Goal: Information Seeking & Learning: Learn about a topic

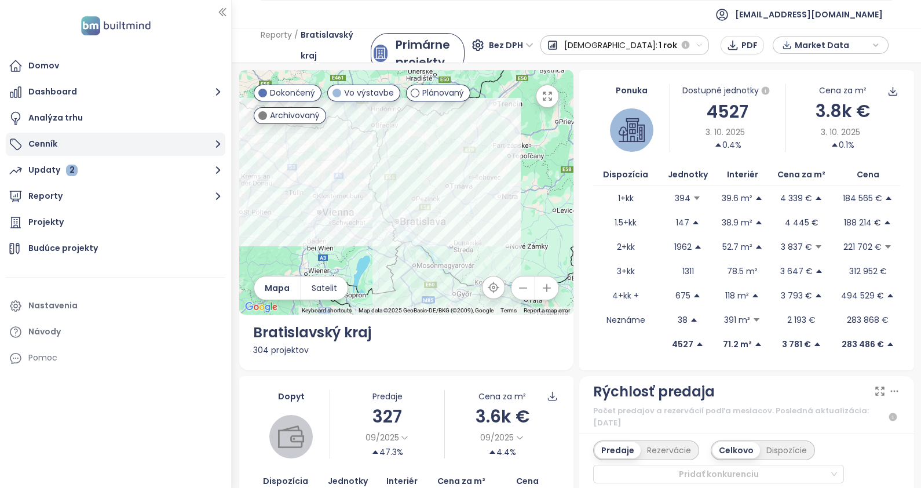
click at [55, 133] on button "Cenník" at bounding box center [116, 144] width 220 height 23
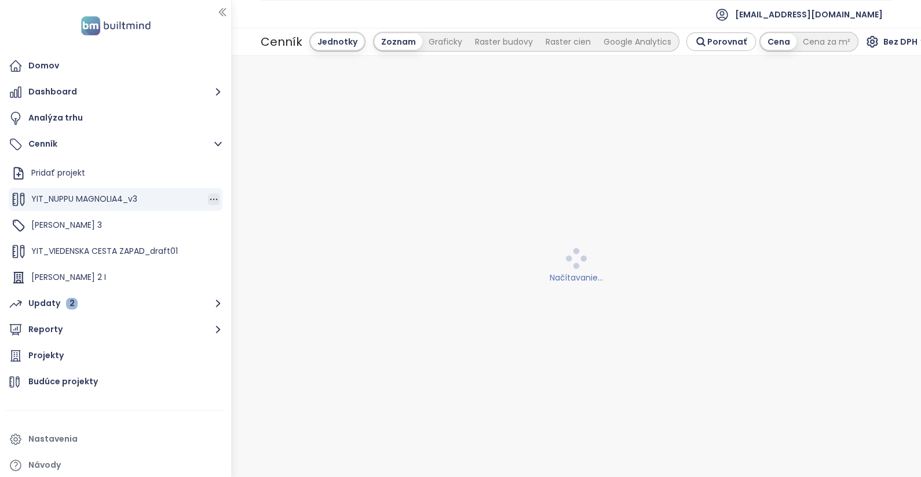
click at [208, 204] on icon "button" at bounding box center [214, 200] width 12 height 12
click at [239, 221] on button "Upraviť" at bounding box center [250, 218] width 67 height 14
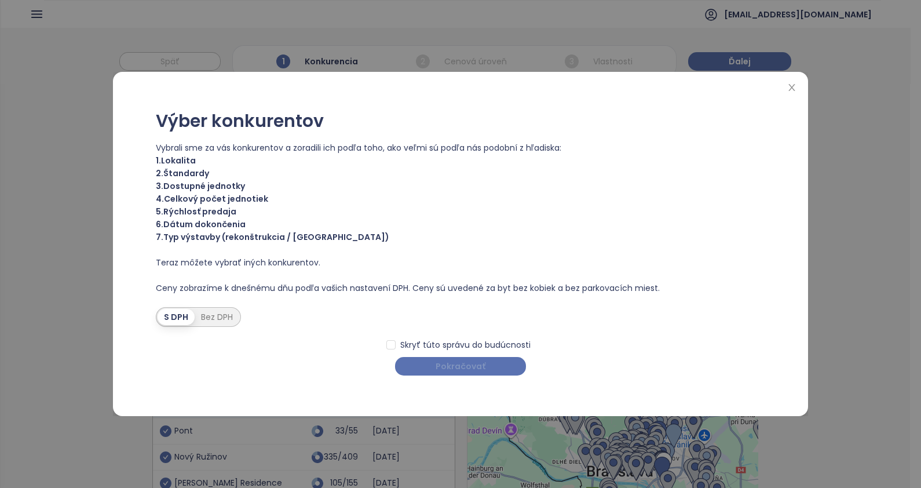
click at [498, 359] on button "Pokračovať" at bounding box center [460, 366] width 131 height 19
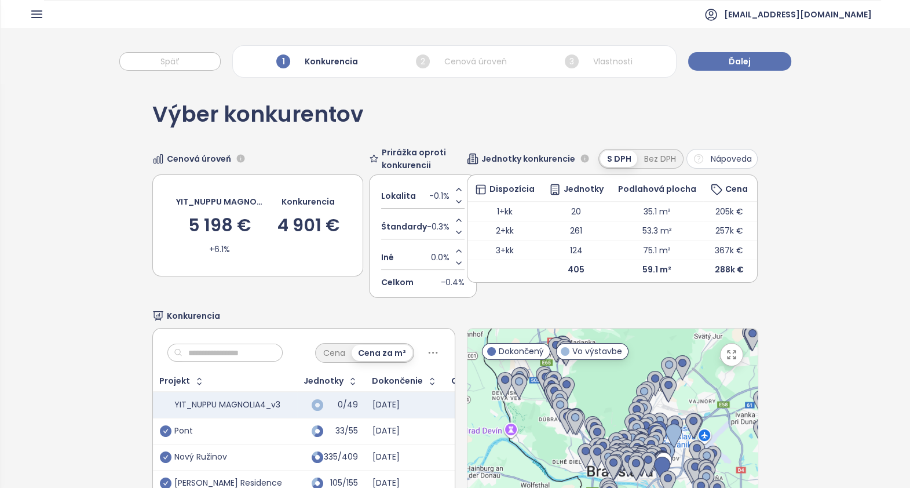
click at [477, 63] on div "2 Cenová úroveň" at bounding box center [461, 62] width 97 height 20
click at [735, 70] on button "Ďalej" at bounding box center [739, 61] width 103 height 19
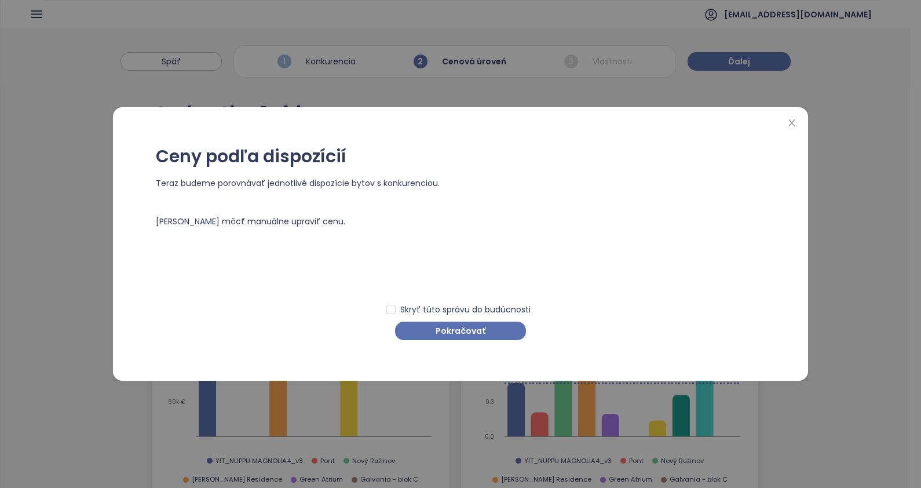
click at [619, 63] on div "Ceny podľa dispozícií Teraz budeme porovnávať jednotlivé dispozície bytov s kon…" at bounding box center [460, 244] width 921 height 488
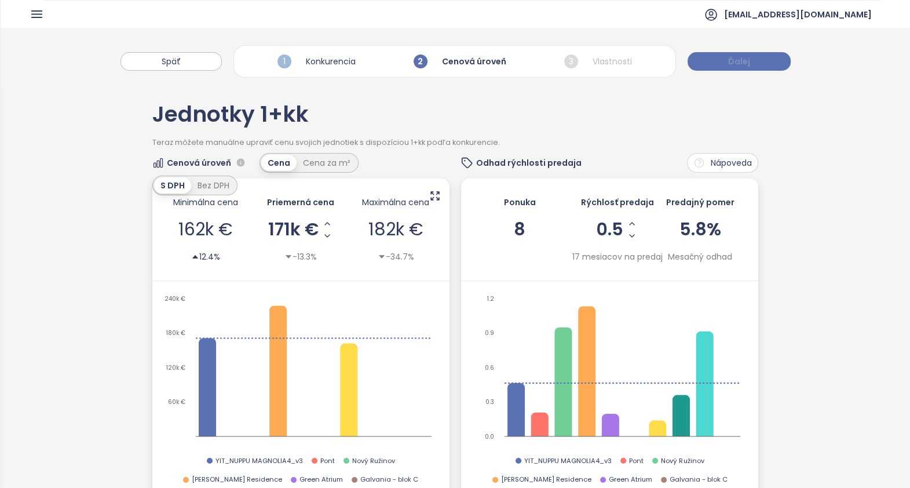
click at [720, 65] on button "Ďalej" at bounding box center [739, 61] width 103 height 19
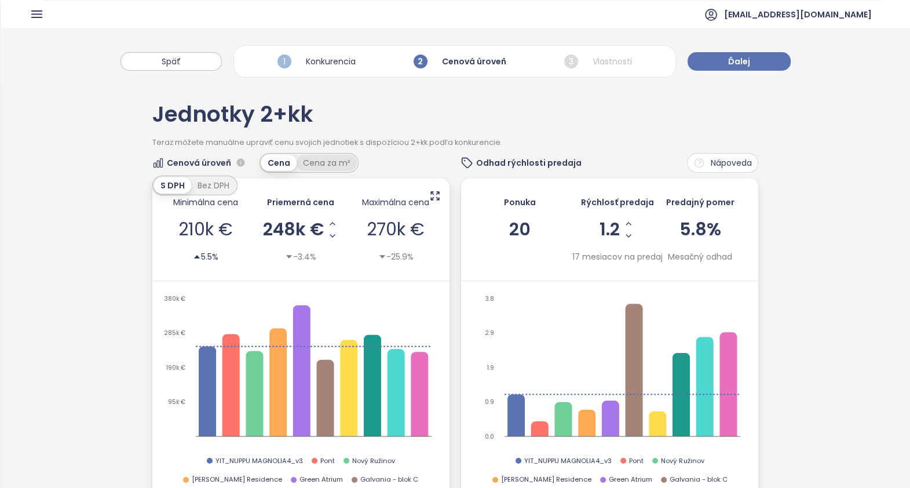
click at [324, 159] on div "Cena za m²" at bounding box center [327, 163] width 60 height 16
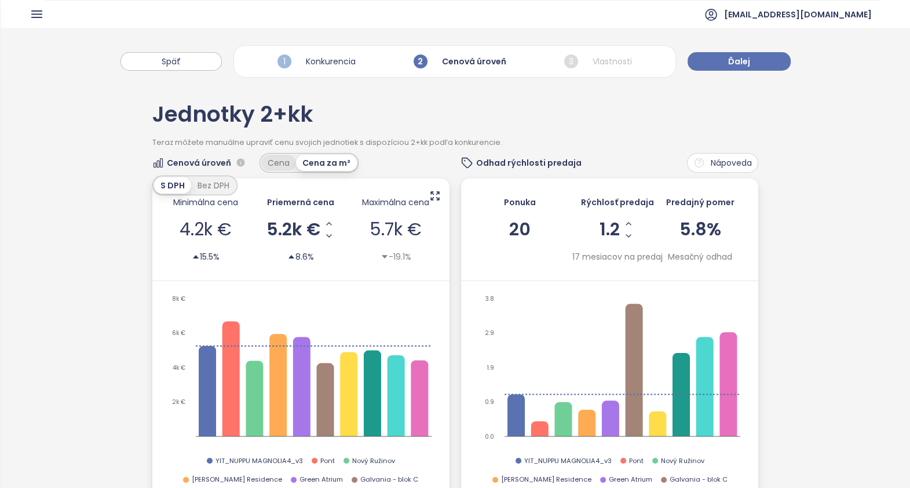
click at [275, 163] on div "Cena" at bounding box center [278, 163] width 35 height 16
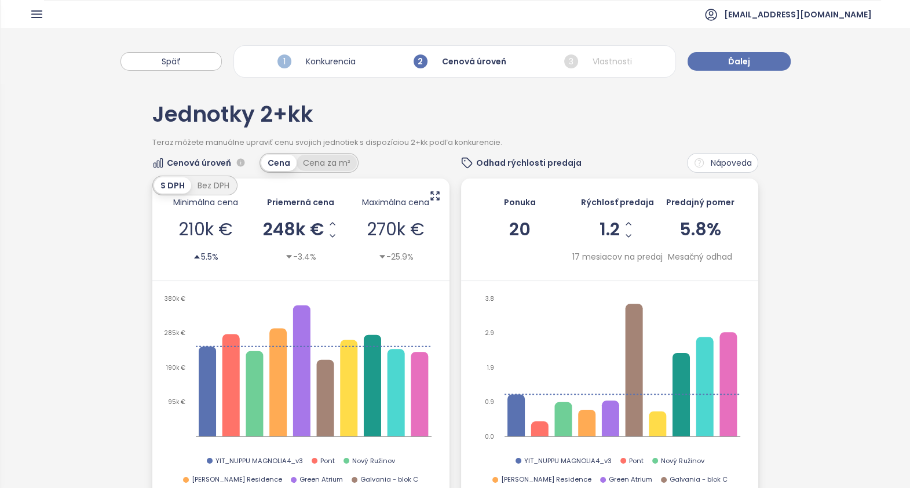
click at [323, 164] on div "Cena za m²" at bounding box center [327, 163] width 60 height 16
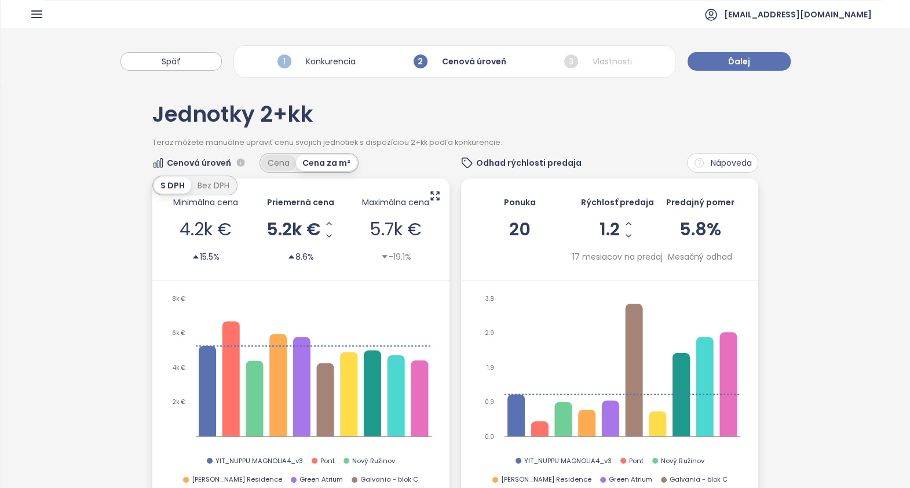
click at [283, 166] on div "Cena" at bounding box center [278, 163] width 35 height 16
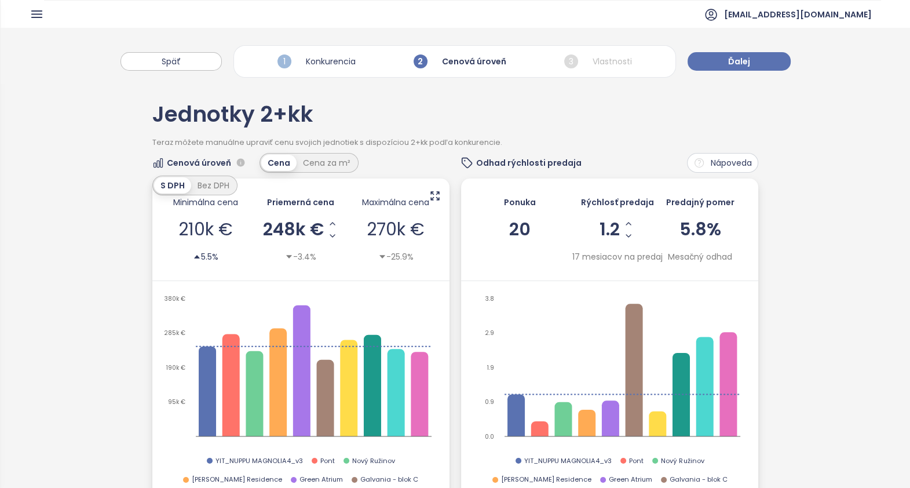
click at [711, 163] on span "Nápoveda" at bounding box center [731, 162] width 41 height 13
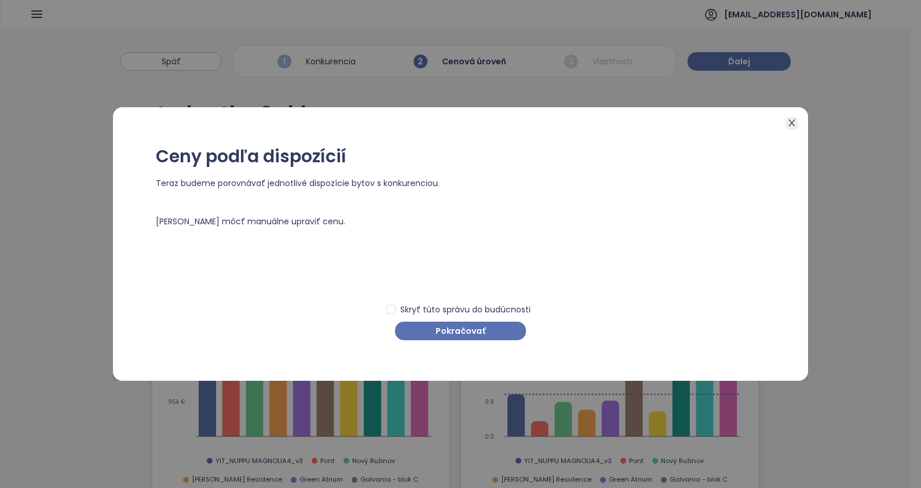
click at [791, 121] on icon "close" at bounding box center [791, 122] width 9 height 9
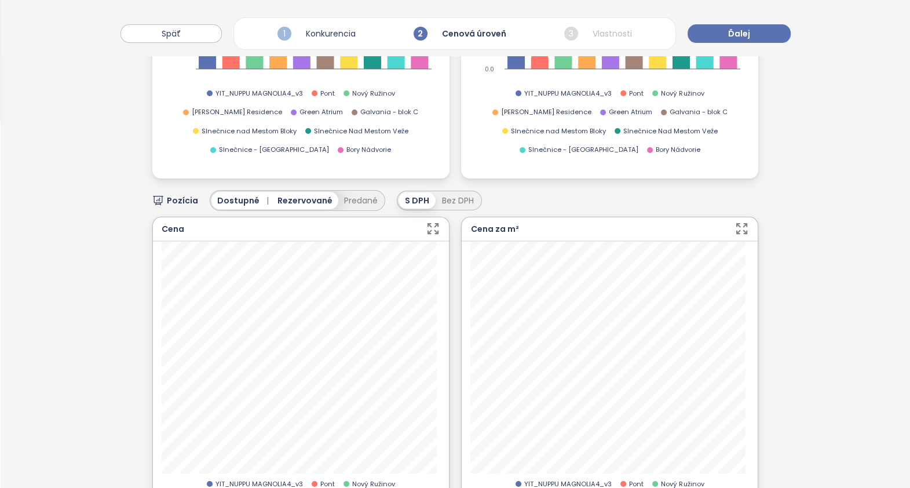
scroll to position [435, 0]
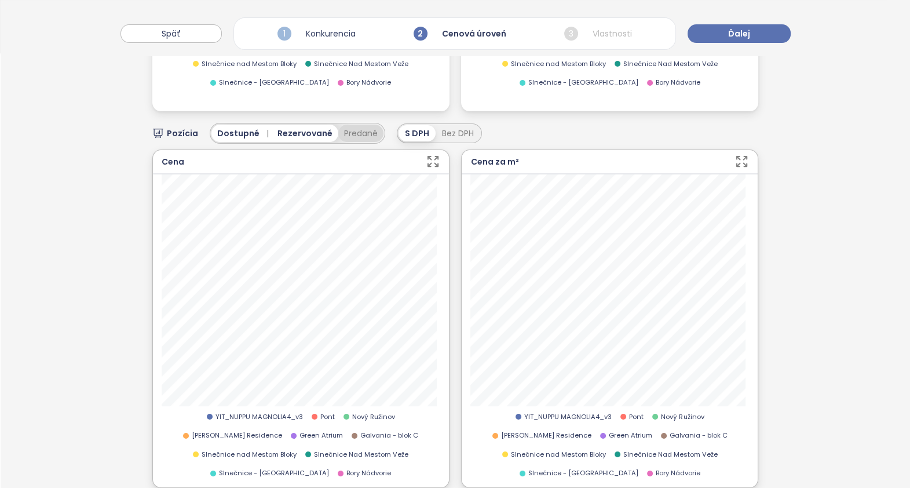
click at [358, 125] on button "Predané" at bounding box center [360, 133] width 45 height 17
click at [697, 129] on icon "button" at bounding box center [701, 133] width 8 height 8
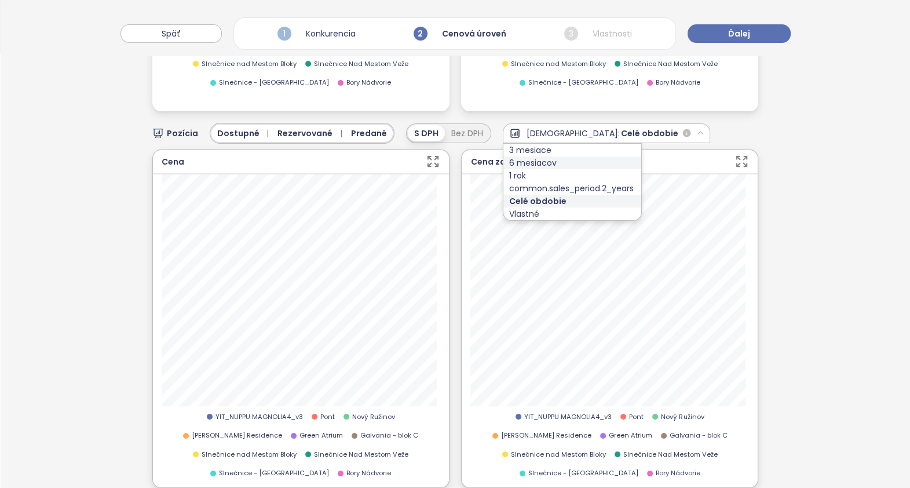
click at [537, 156] on div "6 mesiacov" at bounding box center [573, 162] width 138 height 13
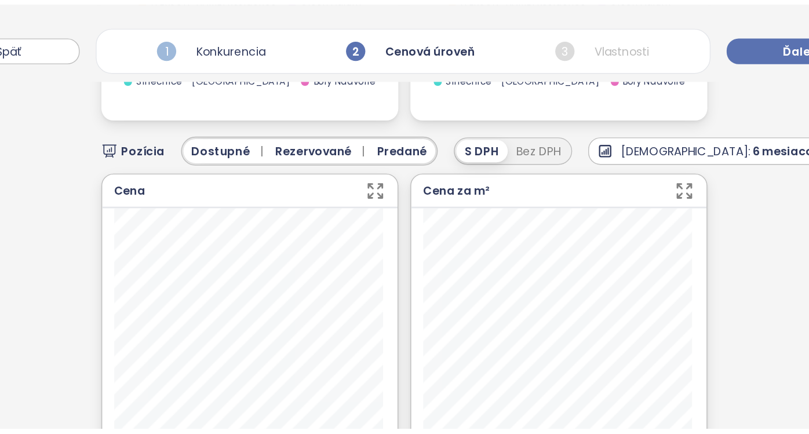
scroll to position [434, 0]
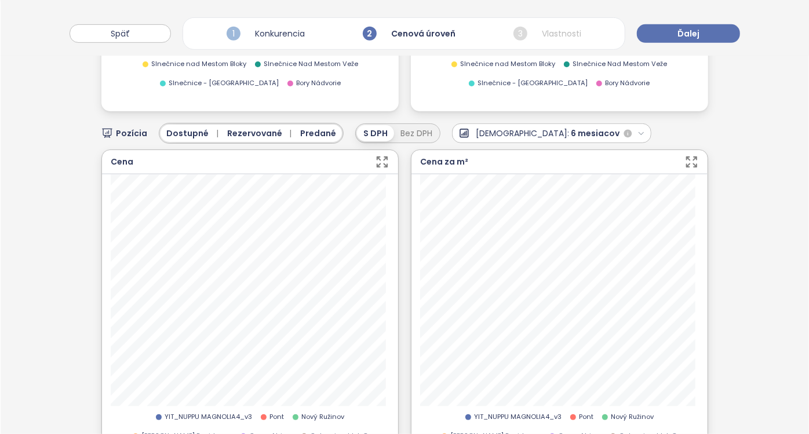
click at [377, 155] on icon "button" at bounding box center [382, 162] width 14 height 14
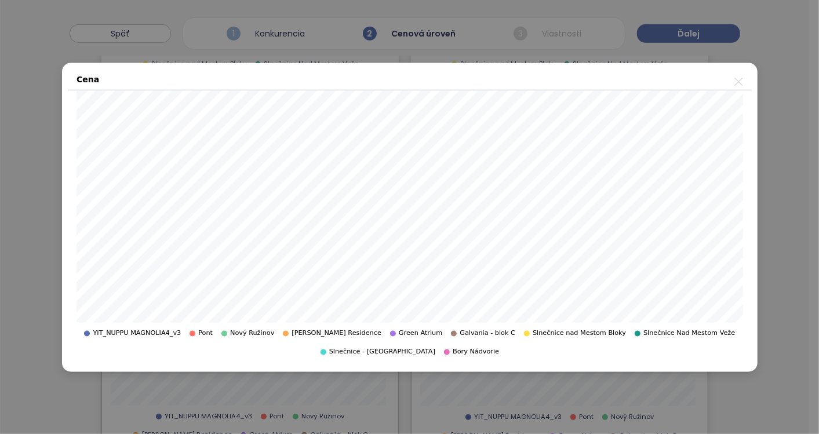
click at [737, 84] on icon "close" at bounding box center [738, 81] width 14 height 14
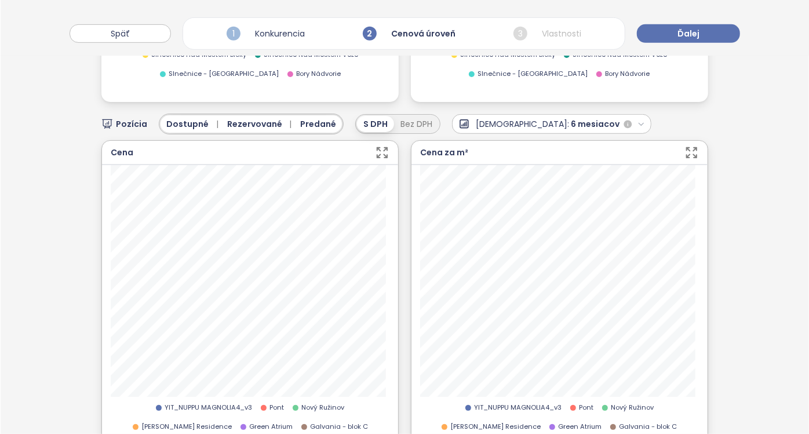
scroll to position [370, 0]
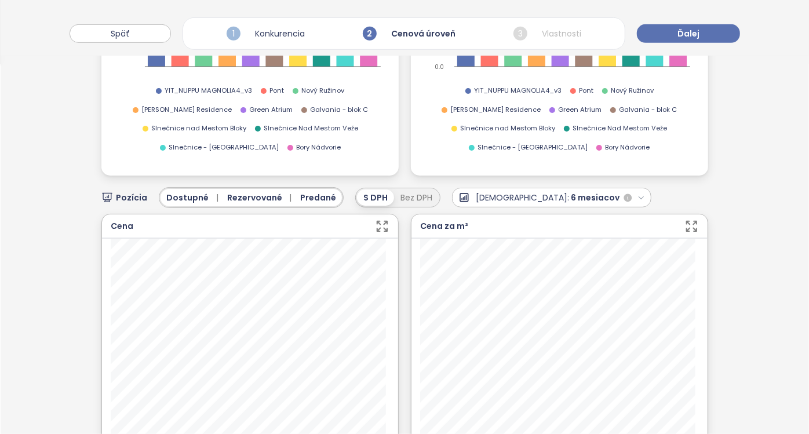
click at [377, 219] on icon "button" at bounding box center [382, 226] width 14 height 14
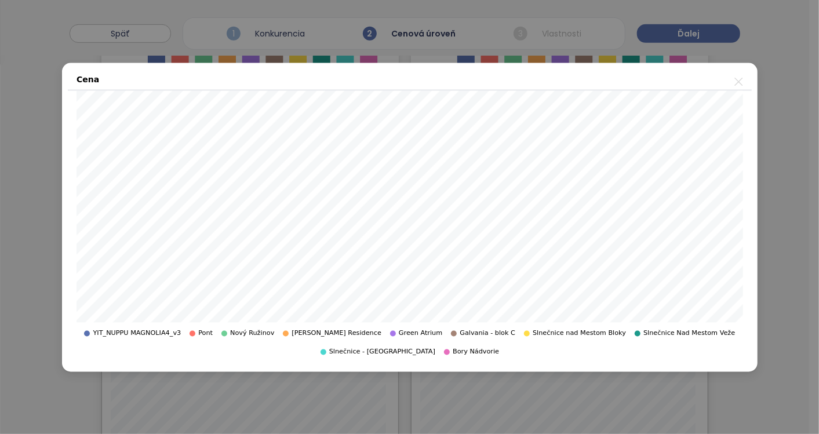
click at [737, 79] on icon "close" at bounding box center [738, 81] width 14 height 14
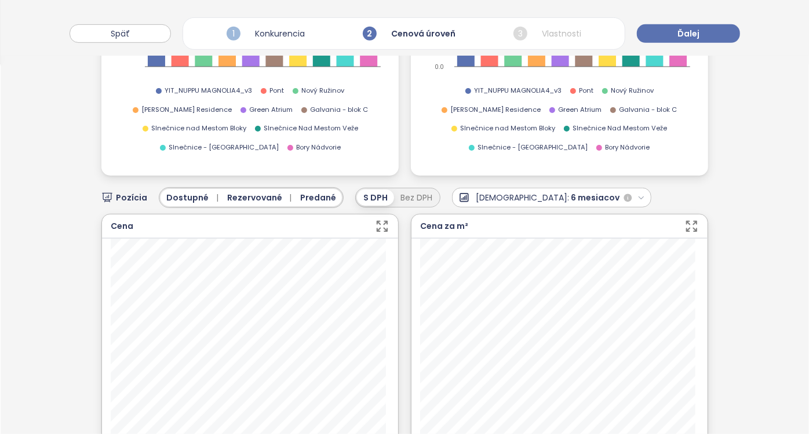
click at [378, 219] on icon "button" at bounding box center [382, 226] width 14 height 14
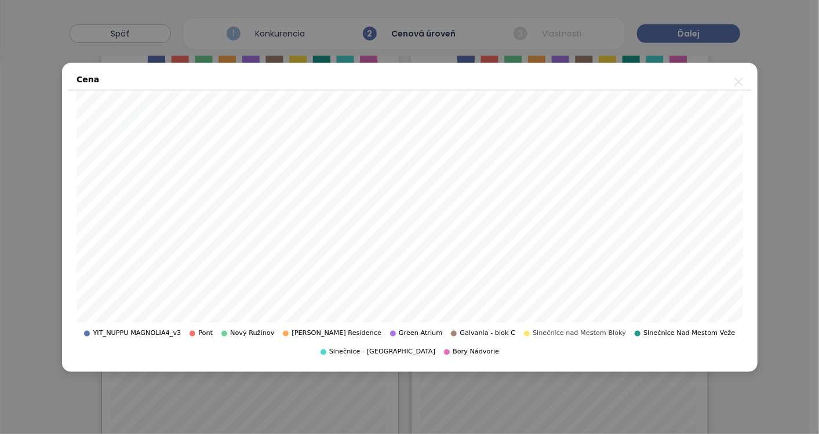
click at [532, 335] on span "Slnečnice nad Mestom Bloky" at bounding box center [578, 333] width 93 height 10
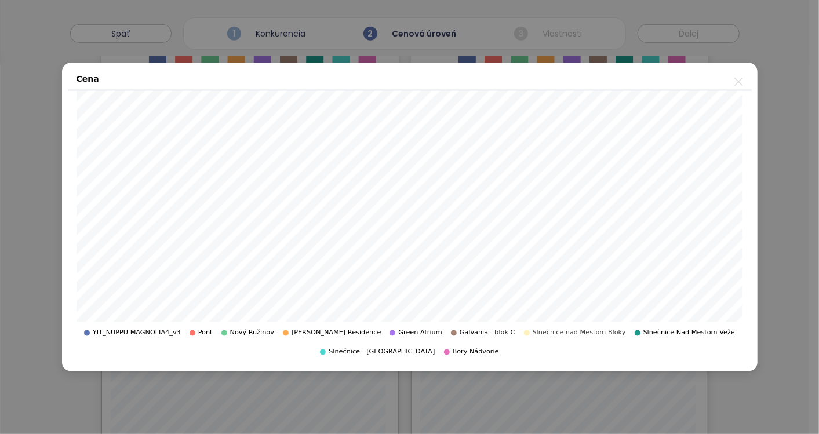
click at [532, 335] on span "Slnečnice nad Mestom Bloky" at bounding box center [578, 333] width 93 height 10
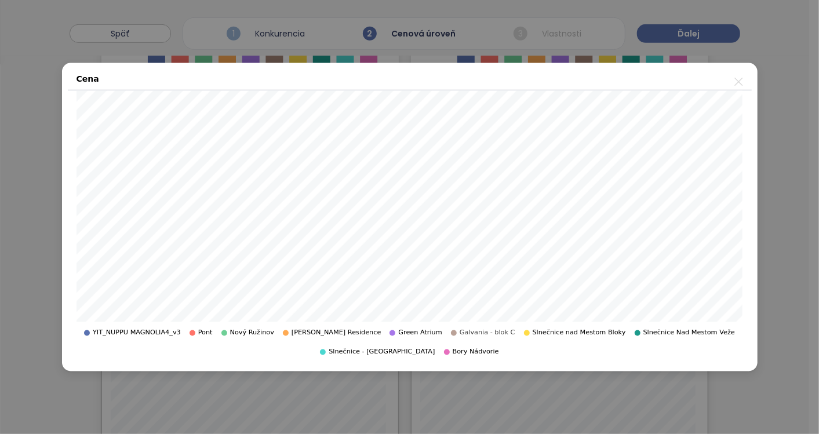
click at [459, 332] on span "Galvania - blok C" at bounding box center [487, 333] width 56 height 10
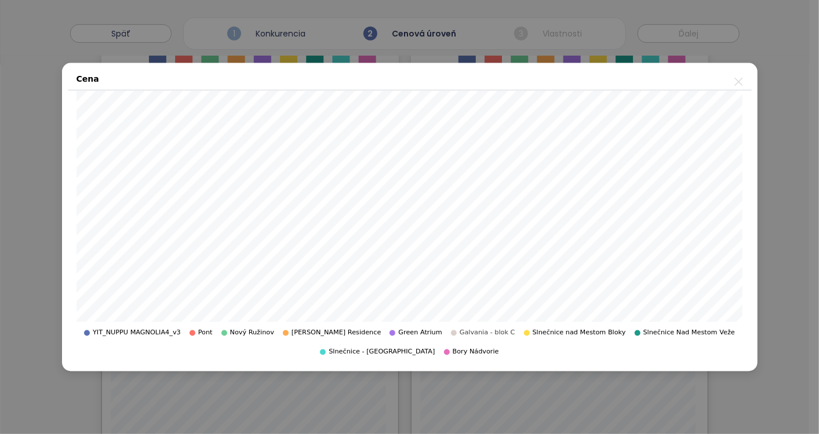
click at [459, 332] on span "Galvania - blok C" at bounding box center [487, 333] width 56 height 10
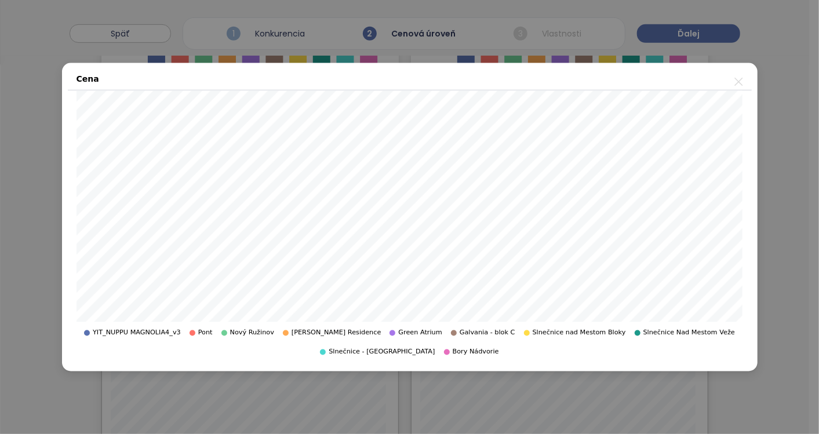
click at [733, 82] on icon "close" at bounding box center [738, 81] width 14 height 14
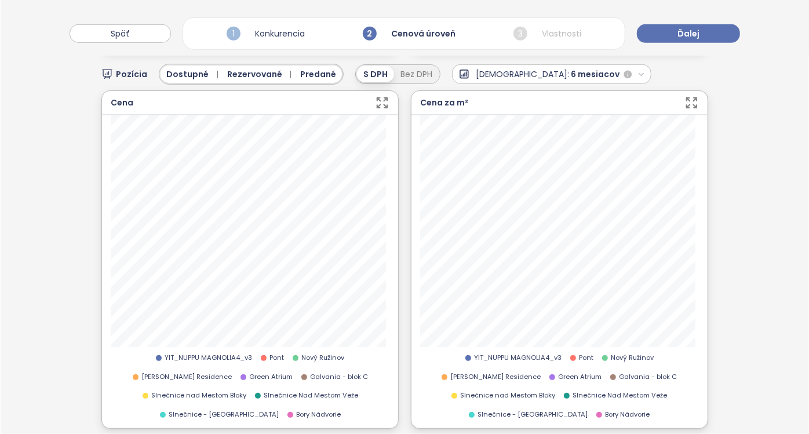
scroll to position [434, 0]
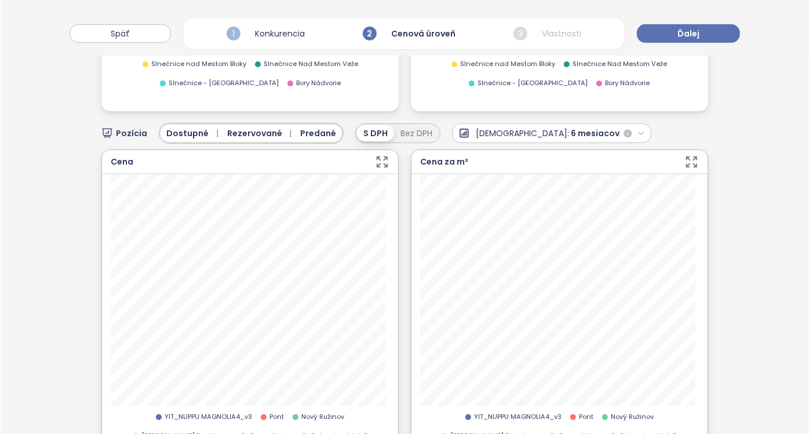
click at [384, 155] on icon "button" at bounding box center [382, 162] width 14 height 14
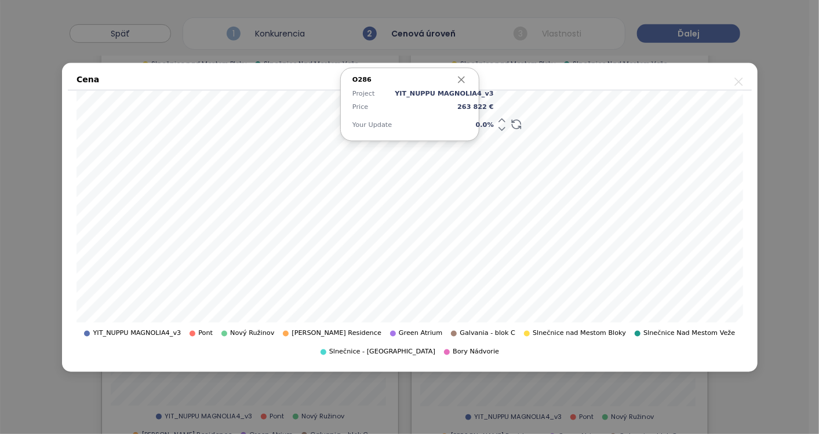
click at [459, 81] on icon "button" at bounding box center [461, 79] width 6 height 6
click at [736, 76] on icon "close" at bounding box center [738, 81] width 14 height 14
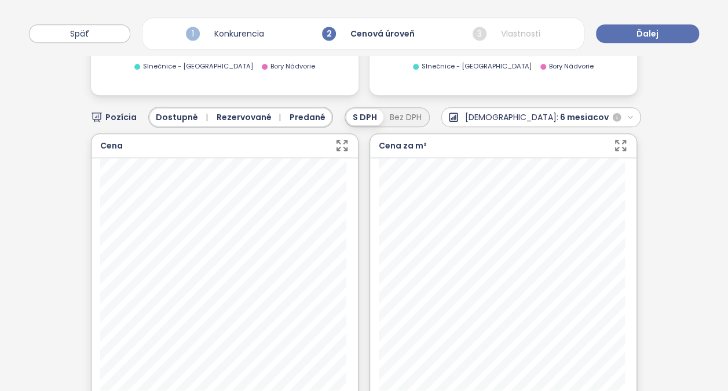
click at [340, 143] on icon "button" at bounding box center [342, 145] width 14 height 14
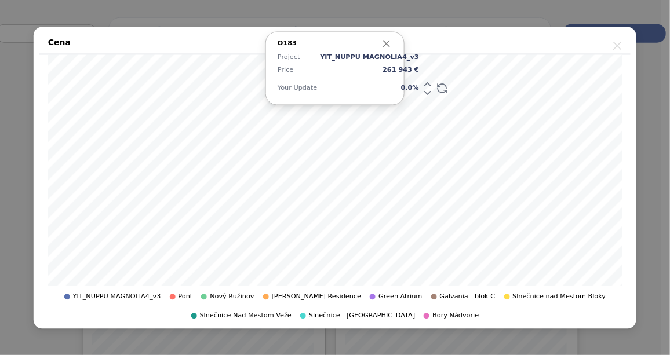
click at [614, 49] on icon "close" at bounding box center [617, 45] width 14 height 14
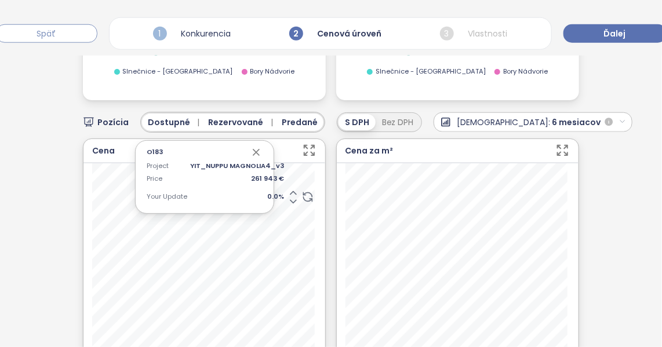
click at [40, 34] on span "Späť" at bounding box center [46, 33] width 19 height 13
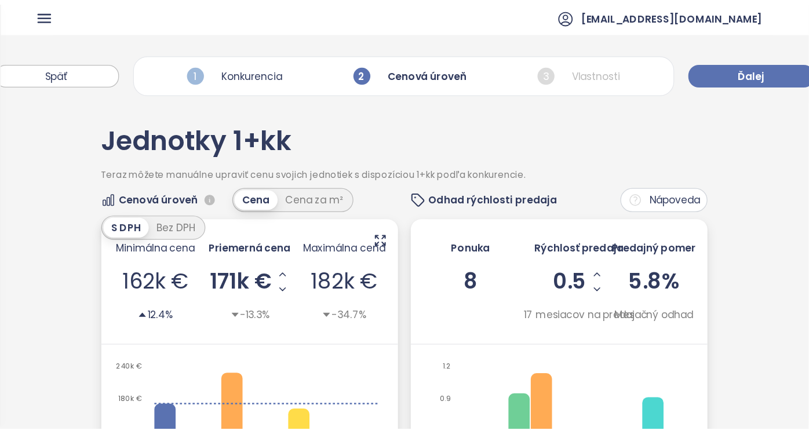
scroll to position [0, 0]
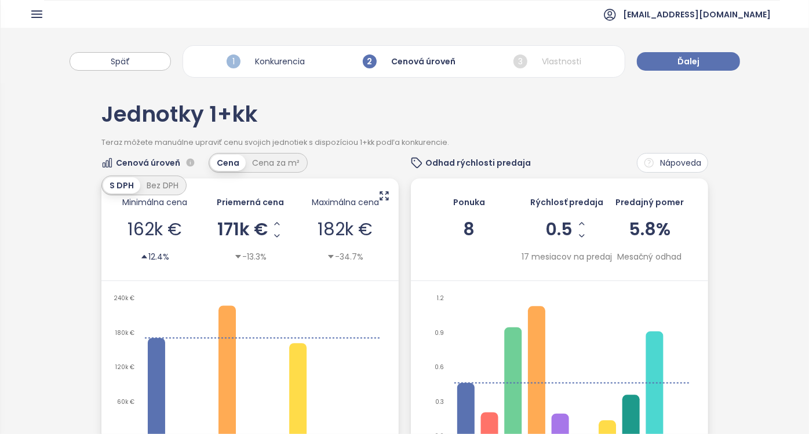
click at [42, 20] on icon "button" at bounding box center [37, 14] width 14 height 14
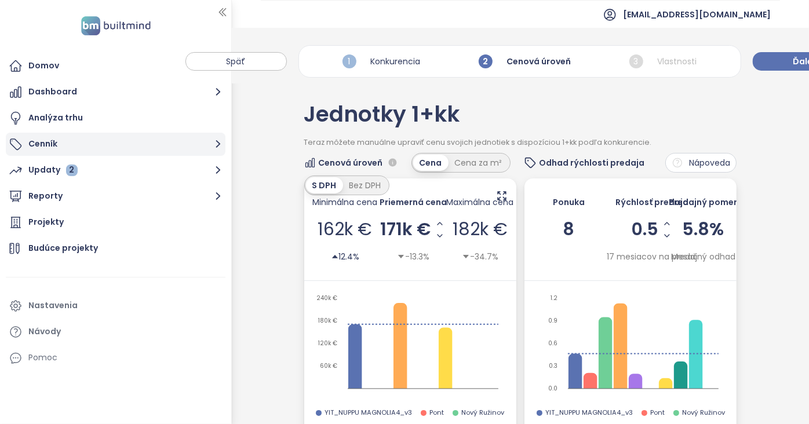
click at [43, 145] on button "Cenník" at bounding box center [116, 144] width 220 height 23
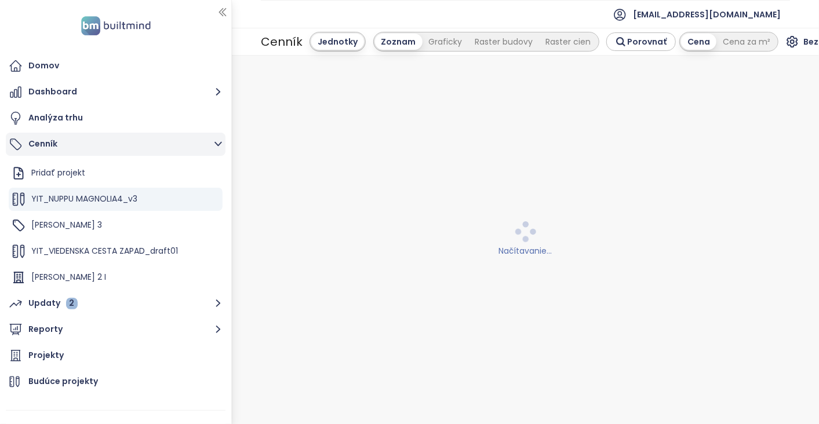
click at [34, 144] on button "Cenník" at bounding box center [116, 144] width 220 height 23
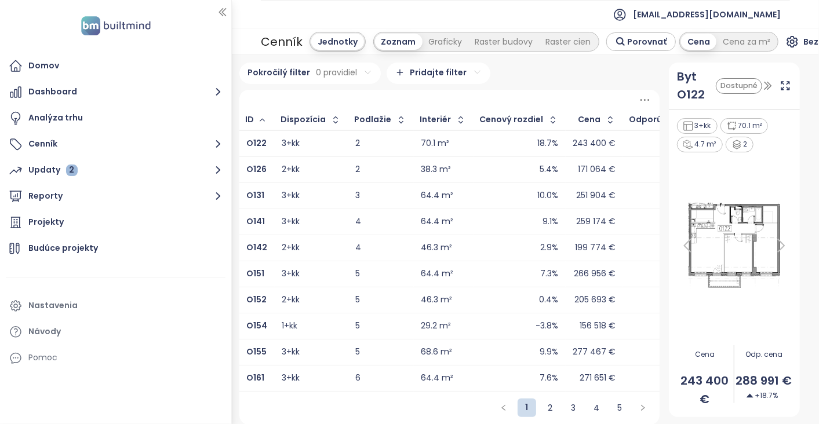
click at [716, 254] on img at bounding box center [735, 245] width 118 height 93
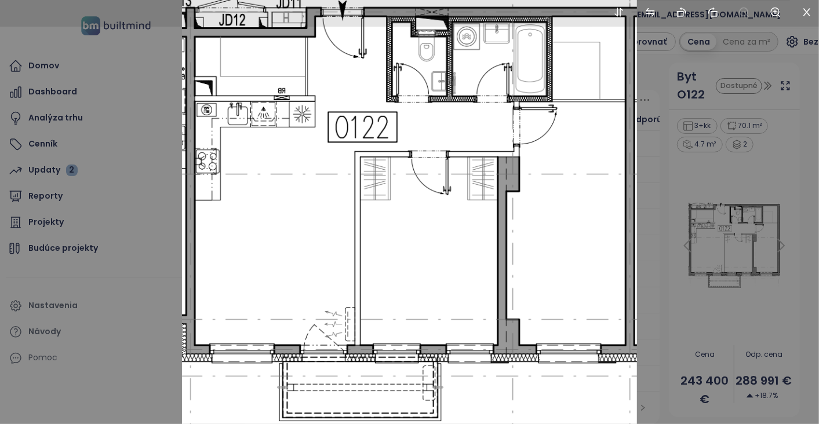
click at [771, 243] on div at bounding box center [409, 212] width 819 height 424
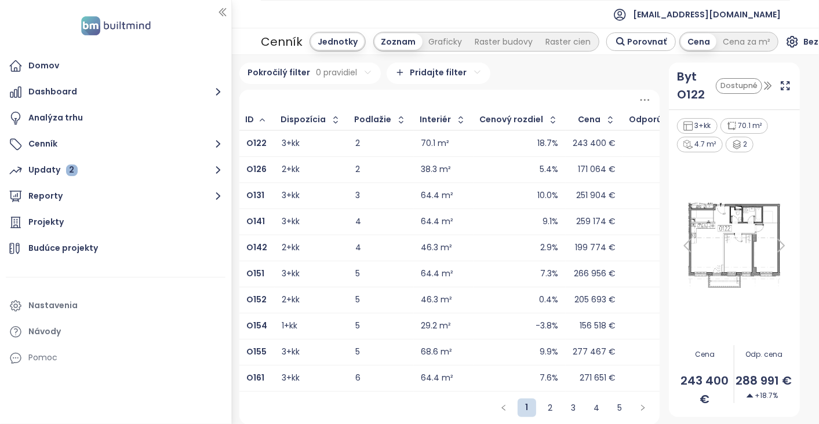
click at [773, 243] on icon at bounding box center [780, 245] width 23 height 23
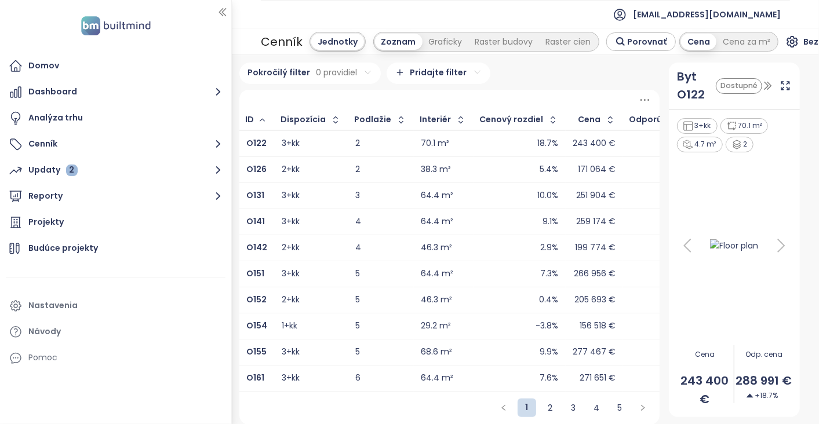
click at [774, 244] on icon at bounding box center [780, 245] width 23 height 23
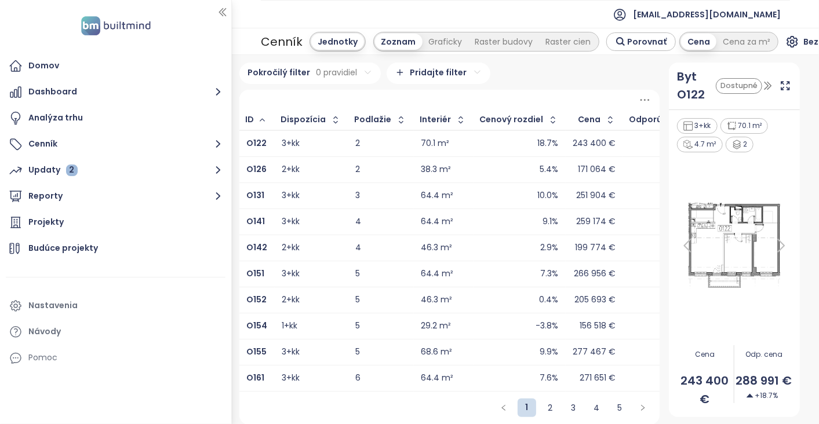
click at [774, 244] on icon at bounding box center [780, 245] width 23 height 23
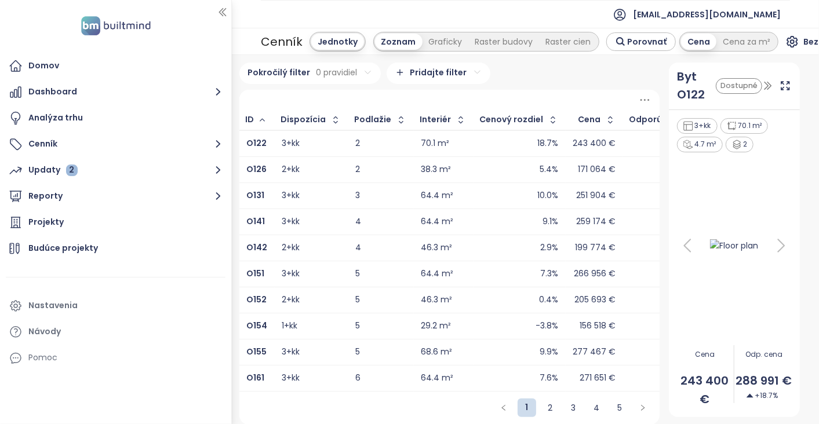
click at [774, 244] on icon at bounding box center [780, 245] width 23 height 23
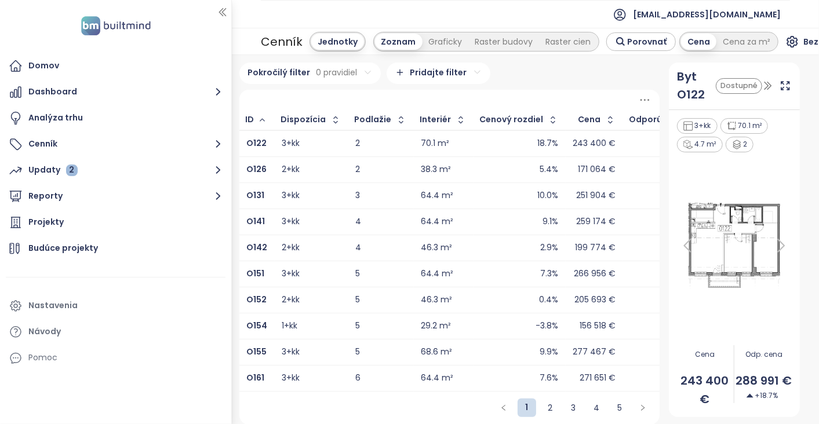
click at [684, 240] on icon at bounding box center [687, 246] width 6 height 12
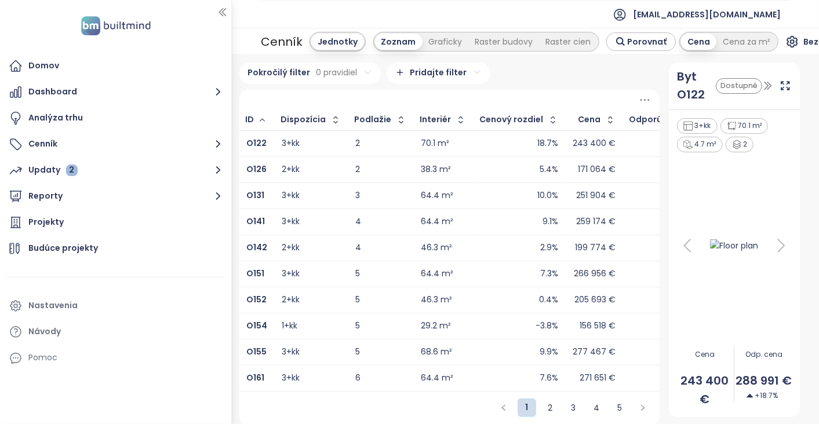
click at [684, 242] on icon at bounding box center [687, 246] width 6 height 12
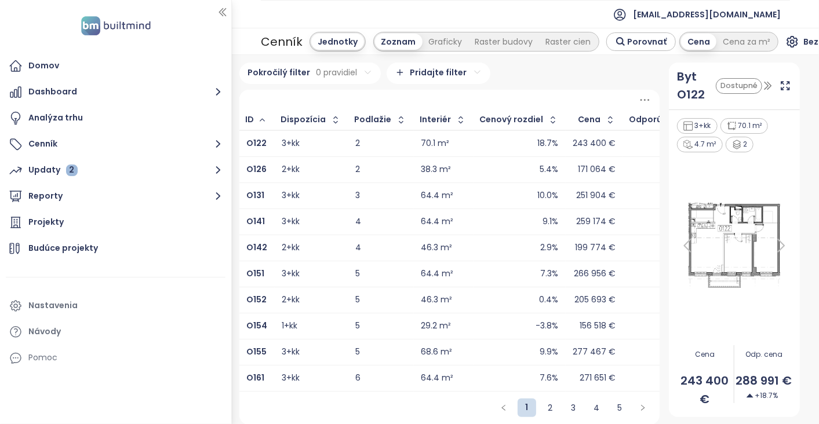
click at [684, 243] on icon at bounding box center [687, 246] width 6 height 12
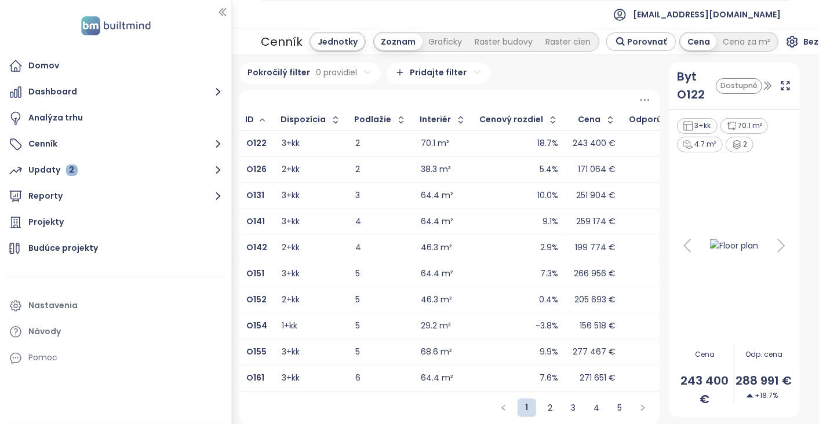
click at [684, 243] on icon at bounding box center [687, 246] width 6 height 12
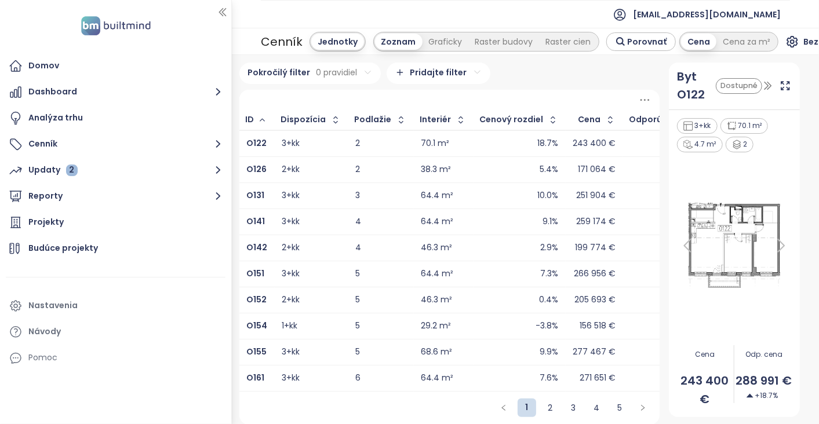
click at [684, 243] on icon at bounding box center [687, 246] width 6 height 12
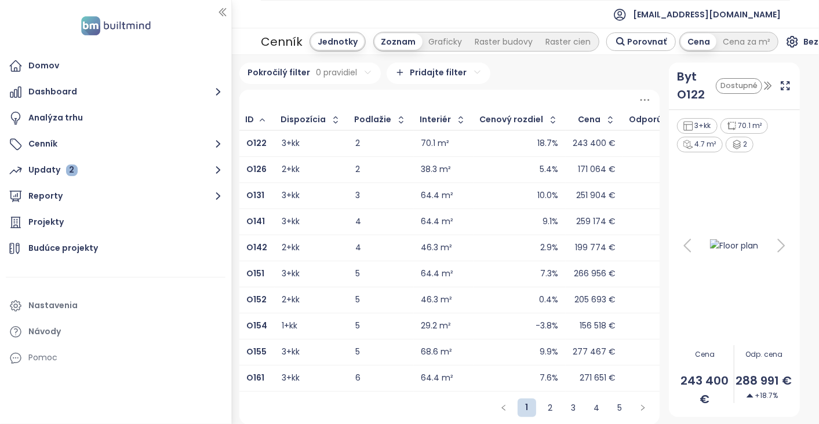
click at [684, 243] on icon at bounding box center [687, 246] width 6 height 12
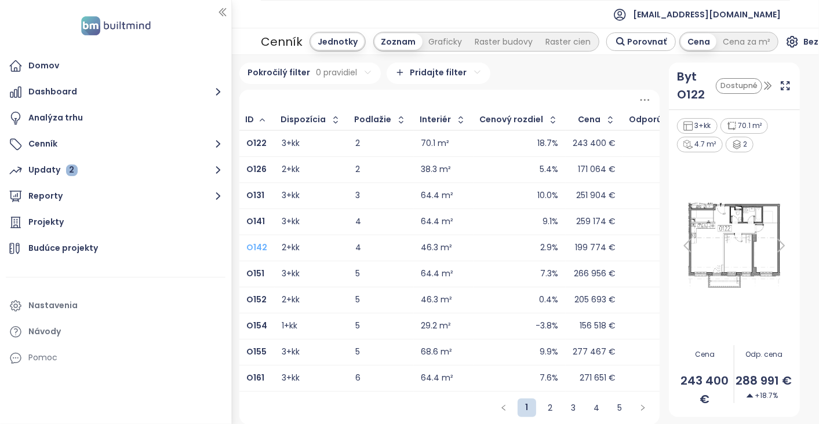
click at [255, 242] on b "O142" at bounding box center [256, 248] width 21 height 12
click at [45, 144] on button "Cenník" at bounding box center [116, 144] width 220 height 23
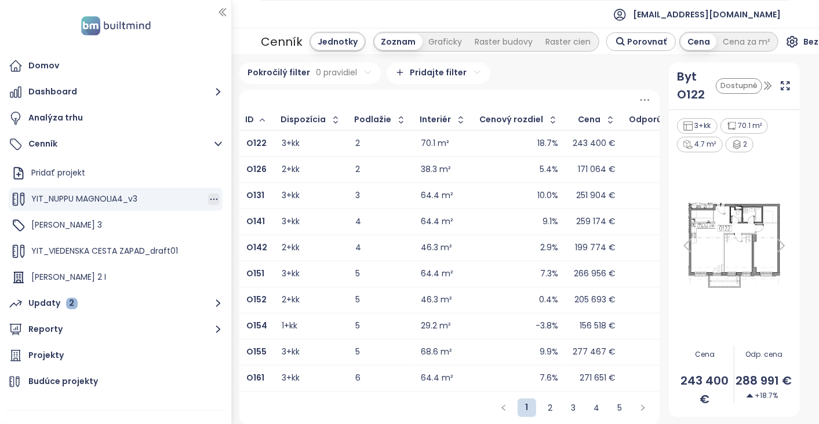
click at [208, 200] on icon "button" at bounding box center [214, 200] width 12 height 12
click at [238, 218] on button "Upraviť" at bounding box center [251, 218] width 67 height 14
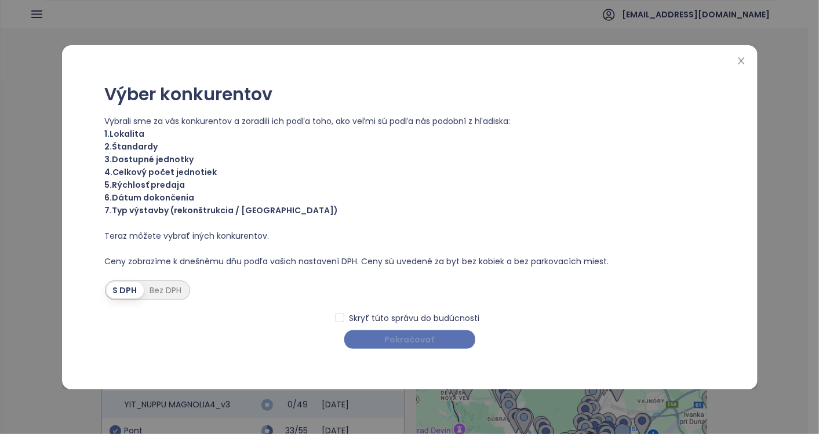
click at [429, 339] on span "Pokračovať" at bounding box center [410, 339] width 50 height 13
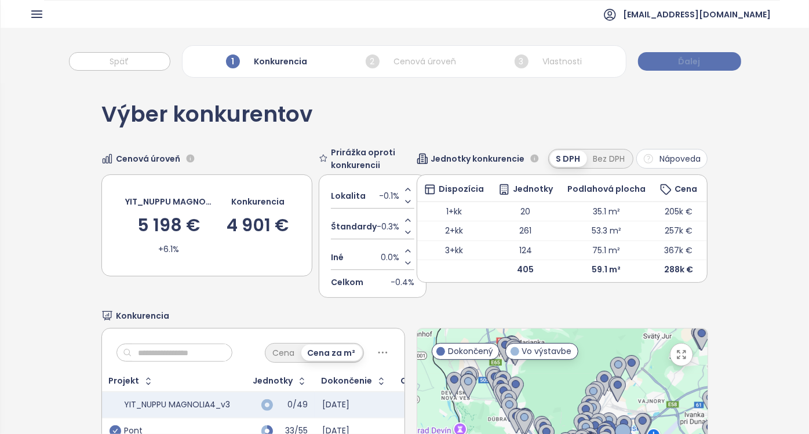
click at [689, 57] on span "Ďalej" at bounding box center [689, 61] width 22 height 13
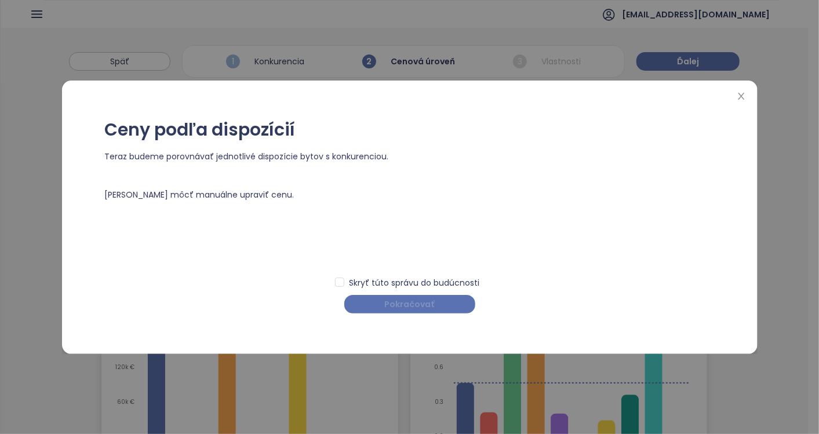
click at [417, 296] on button "Pokračovať" at bounding box center [409, 304] width 131 height 19
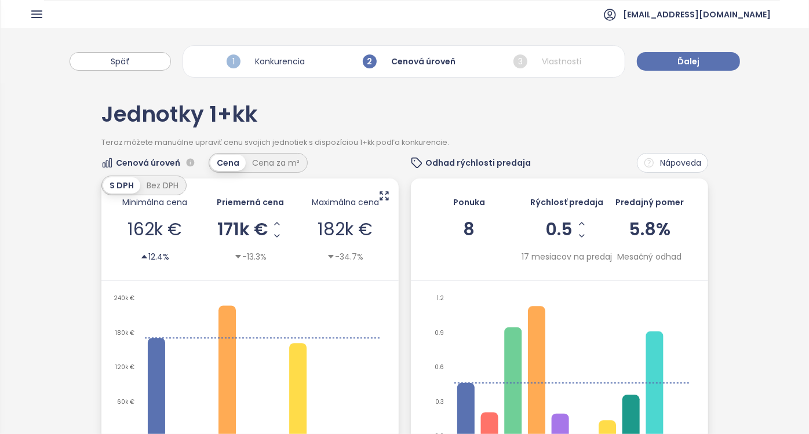
click at [262, 60] on div "1 Konkurencia" at bounding box center [266, 62] width 84 height 20
click at [233, 57] on span "1" at bounding box center [234, 61] width 14 height 14
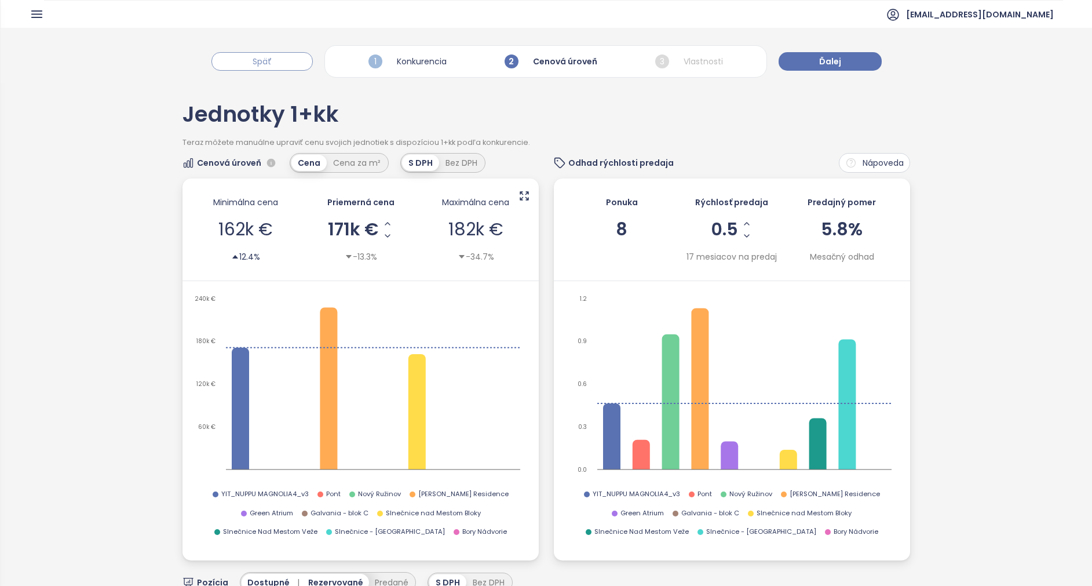
click at [281, 62] on button "Späť" at bounding box center [261, 61] width 101 height 19
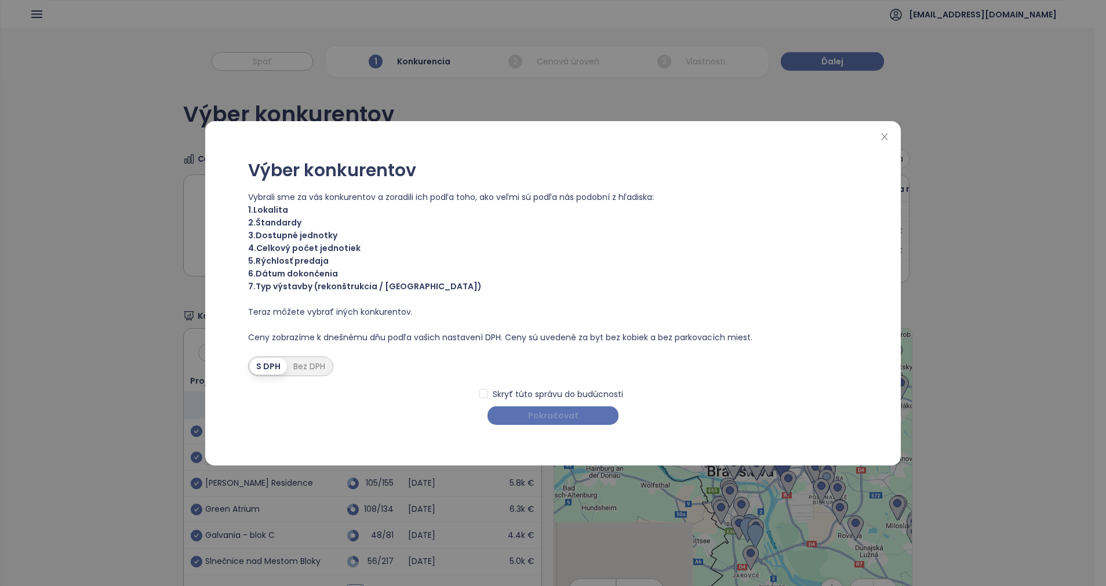
click at [557, 411] on span "Pokračovať" at bounding box center [553, 415] width 50 height 13
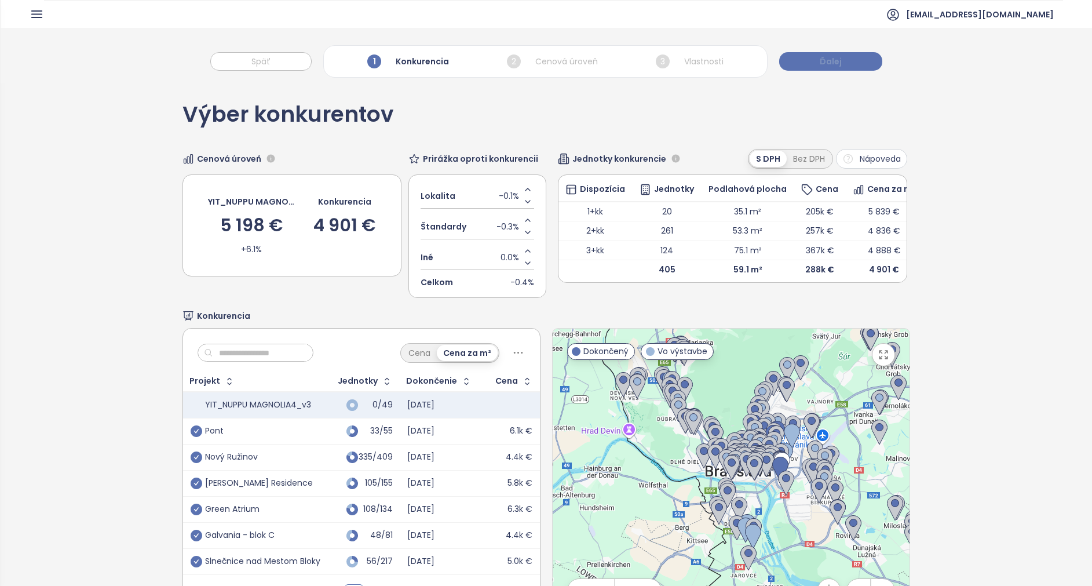
click at [840, 69] on button "Ďalej" at bounding box center [830, 61] width 103 height 19
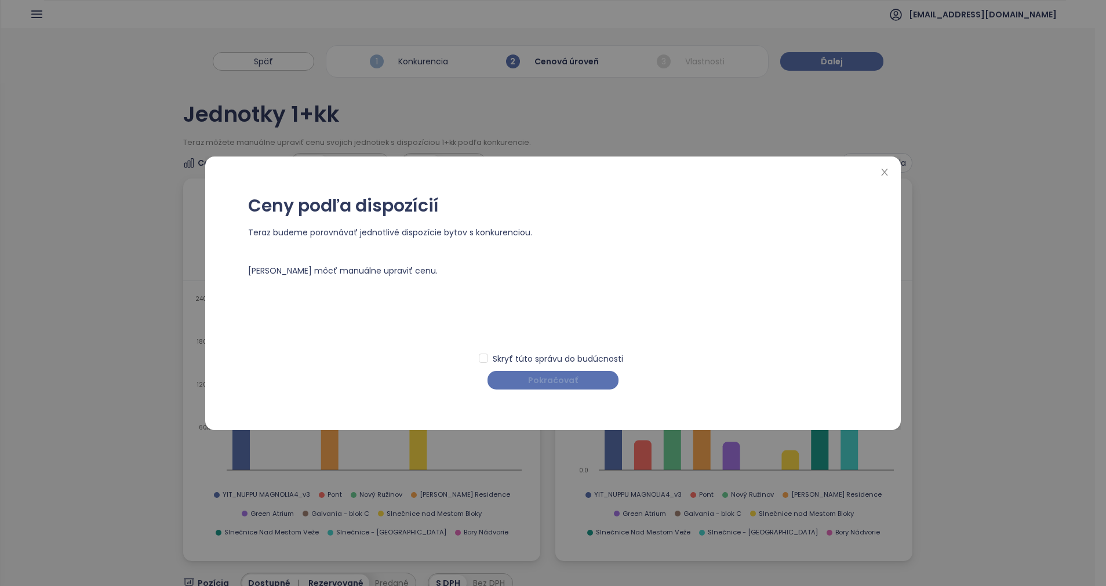
click at [548, 384] on span "Pokračovať" at bounding box center [553, 380] width 50 height 13
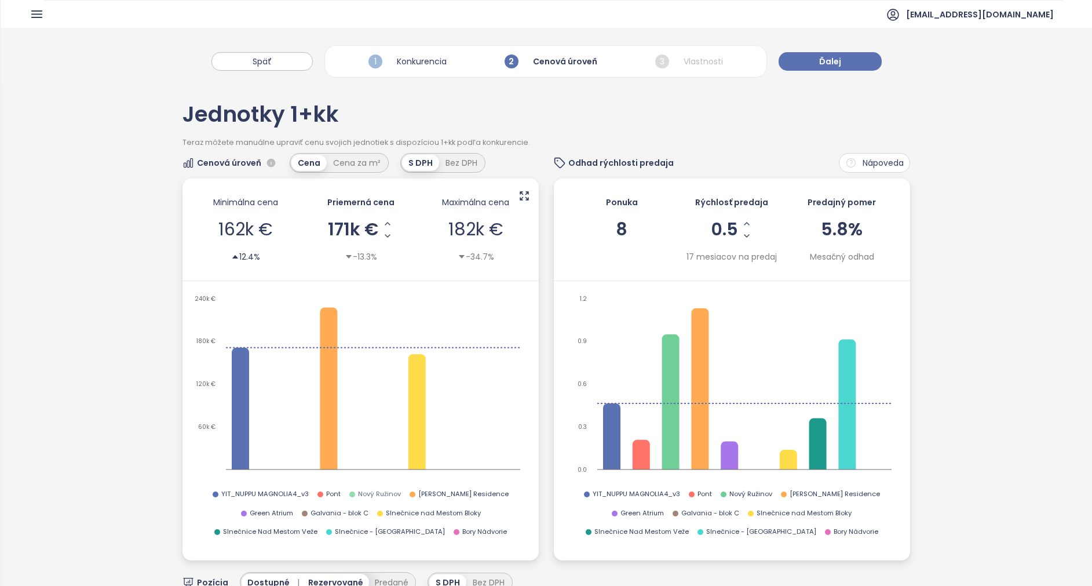
click at [359, 487] on span "Nový Ružinov" at bounding box center [379, 494] width 43 height 10
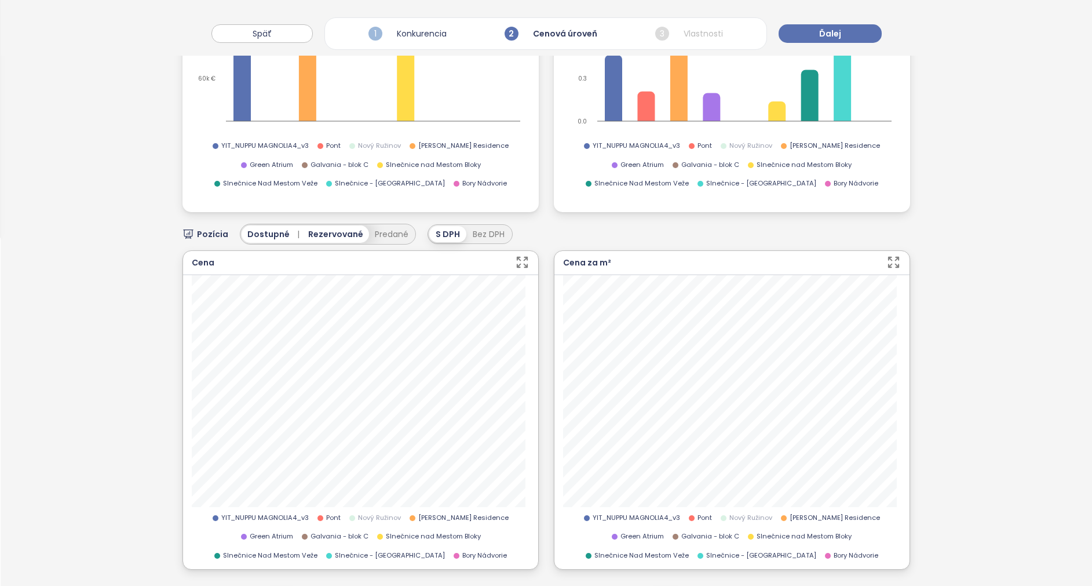
scroll to position [174, 0]
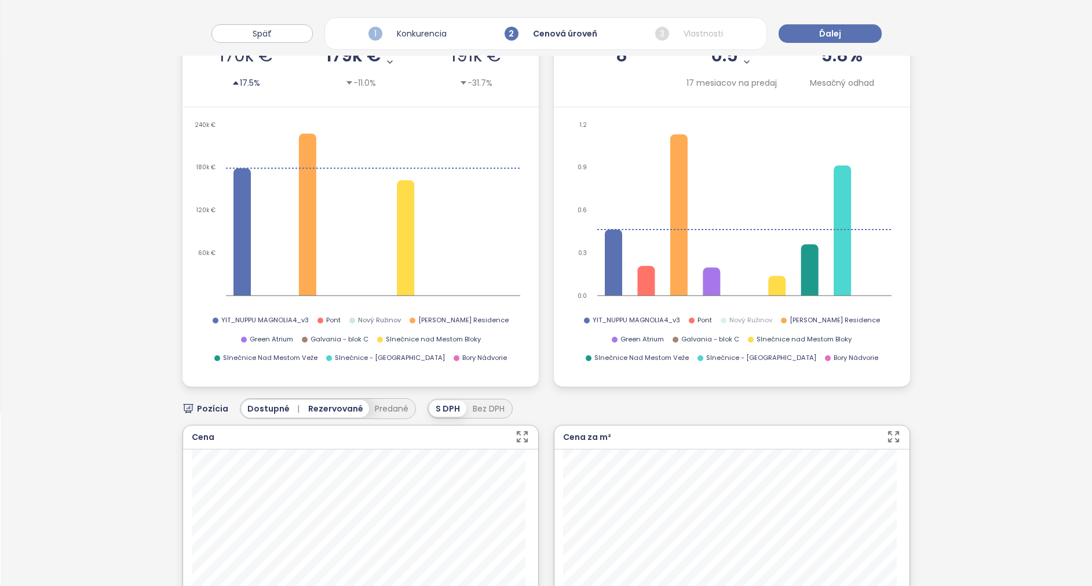
click at [359, 320] on span "Nový Ružinov" at bounding box center [379, 320] width 43 height 10
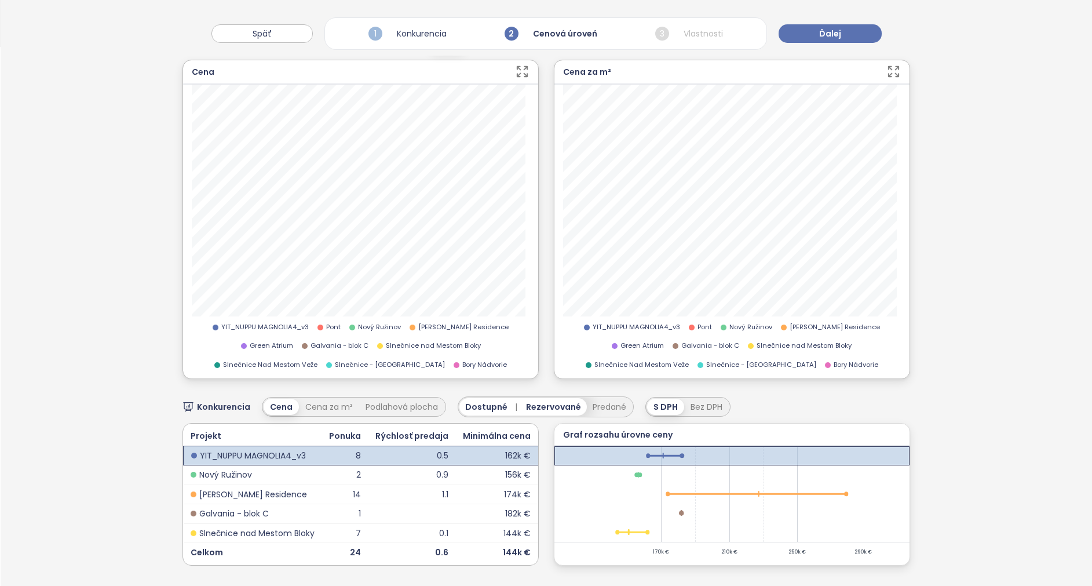
scroll to position [389, 0]
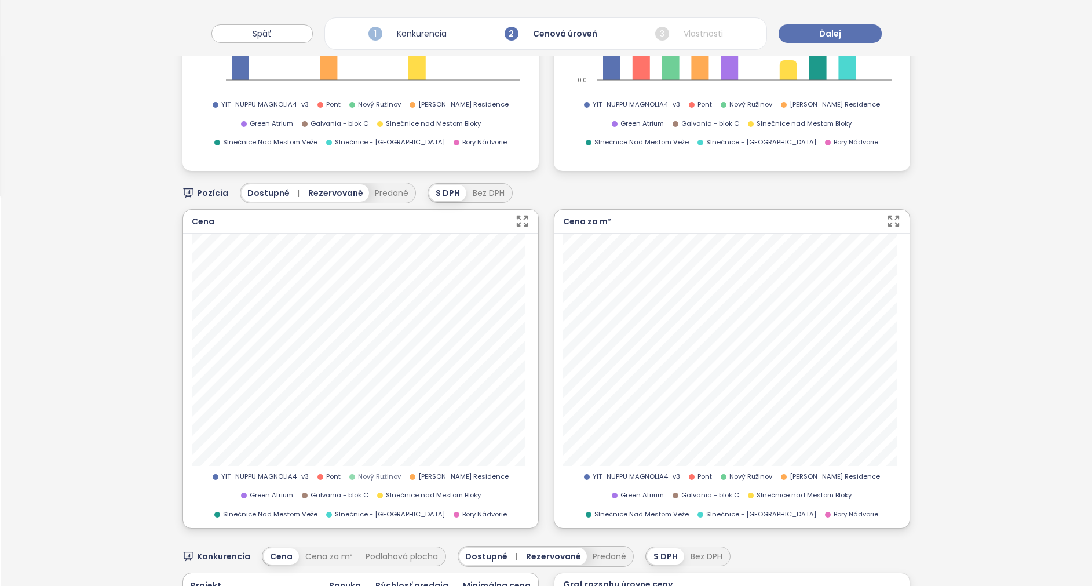
click at [361, 472] on span "Nový Ružinov" at bounding box center [379, 477] width 43 height 10
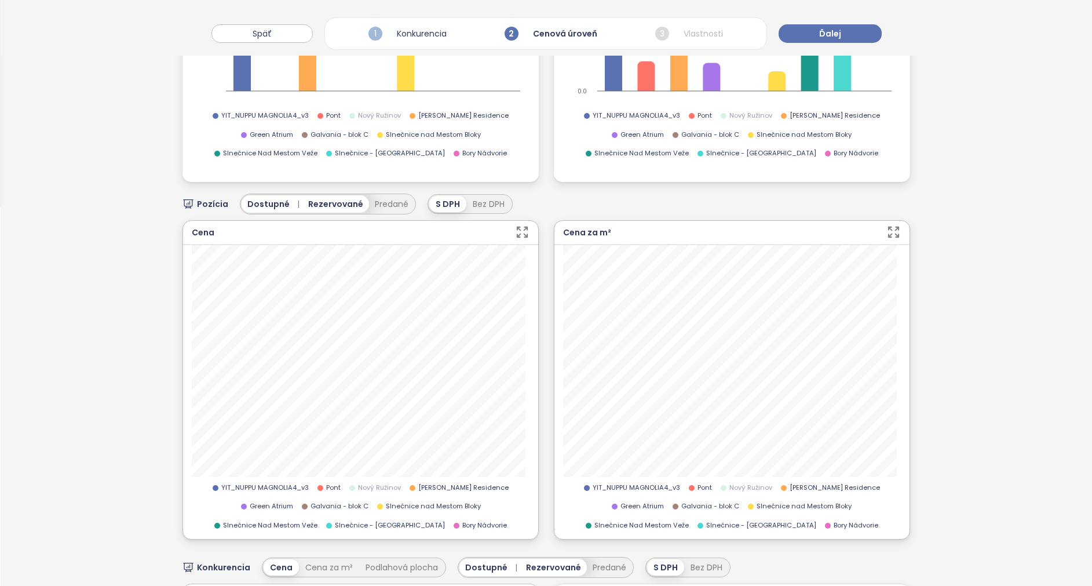
scroll to position [563, 0]
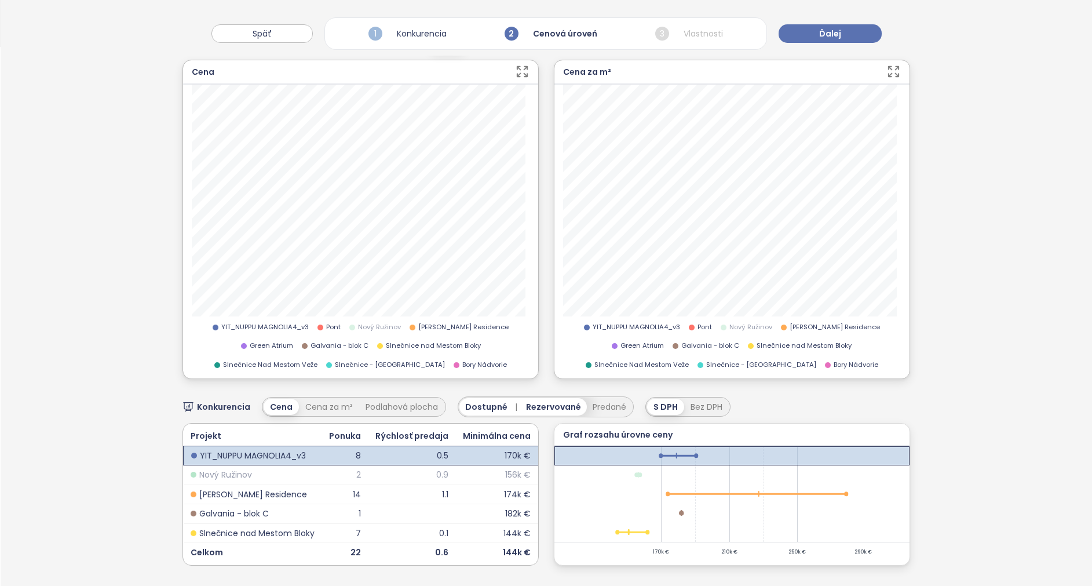
click at [358, 322] on div "YIT_NUPPU MAGNOLIA4_v3 [GEOGRAPHIC_DATA][PERSON_NAME] Residence Green Atrium Ga…" at bounding box center [361, 346] width 338 height 48
click at [358, 322] on span "Nový Ružinov" at bounding box center [379, 327] width 43 height 10
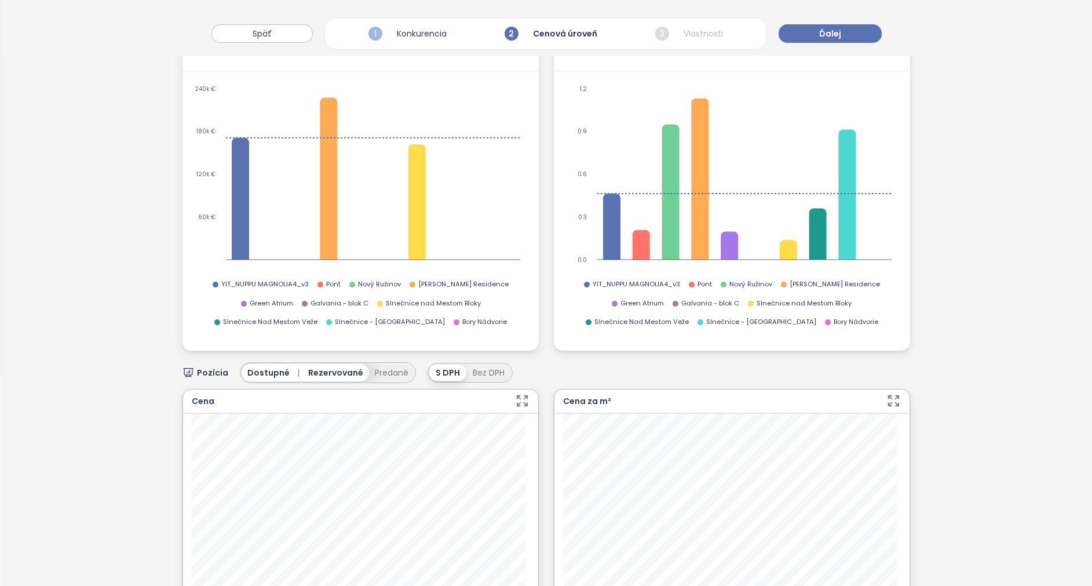
scroll to position [0, 0]
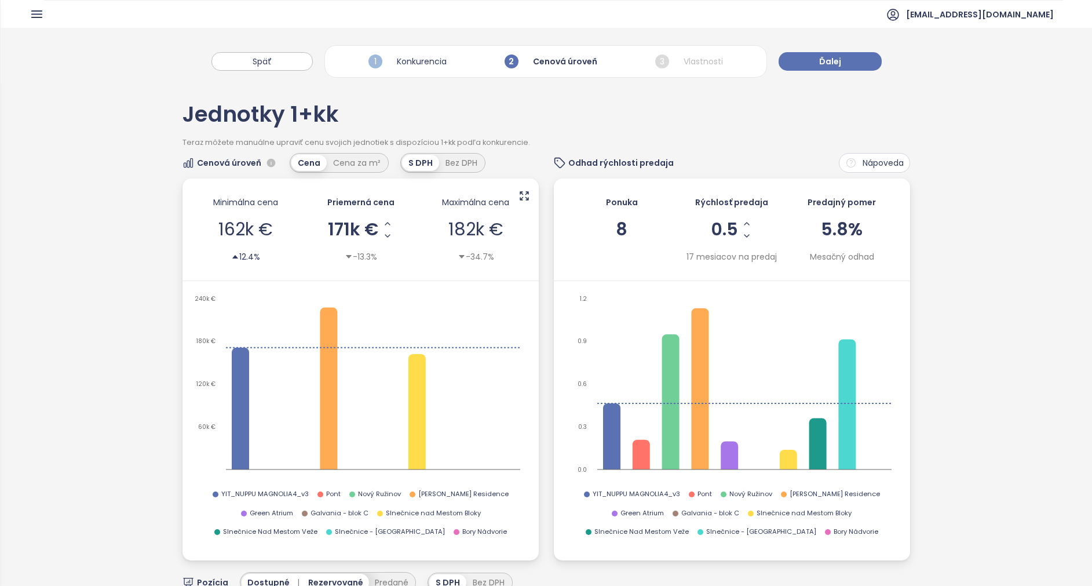
click at [407, 59] on div "1 Konkurencia" at bounding box center [408, 62] width 84 height 20
click at [278, 64] on button "Späť" at bounding box center [261, 61] width 101 height 19
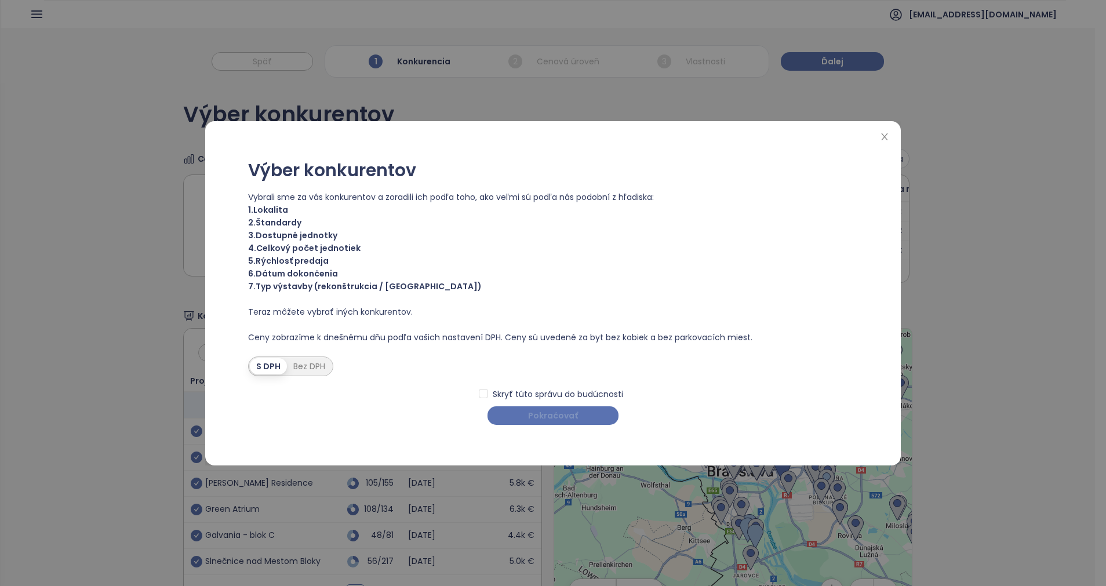
click at [604, 414] on button "Pokračovať" at bounding box center [552, 415] width 131 height 19
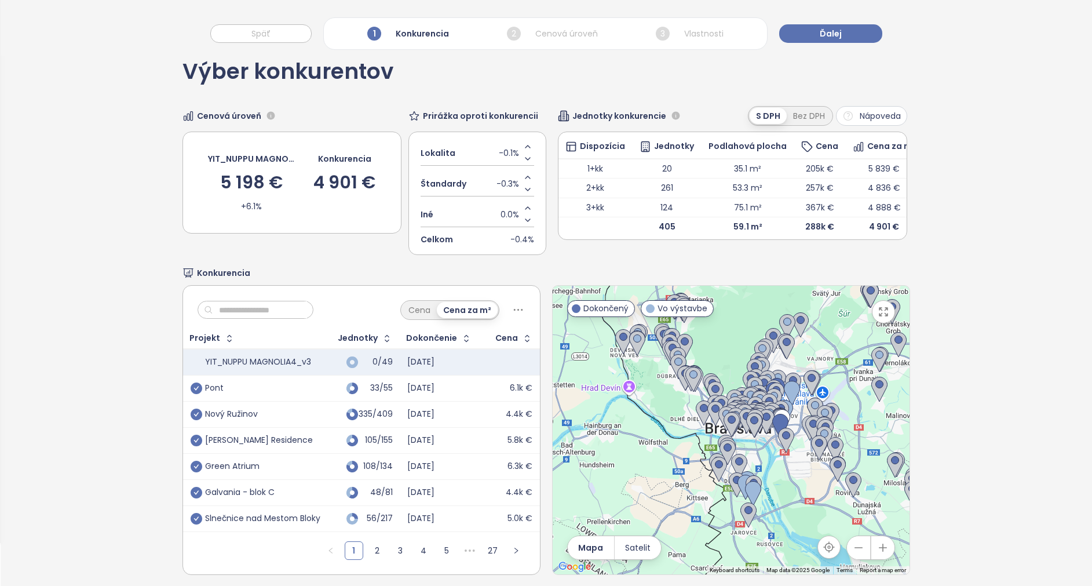
scroll to position [65, 0]
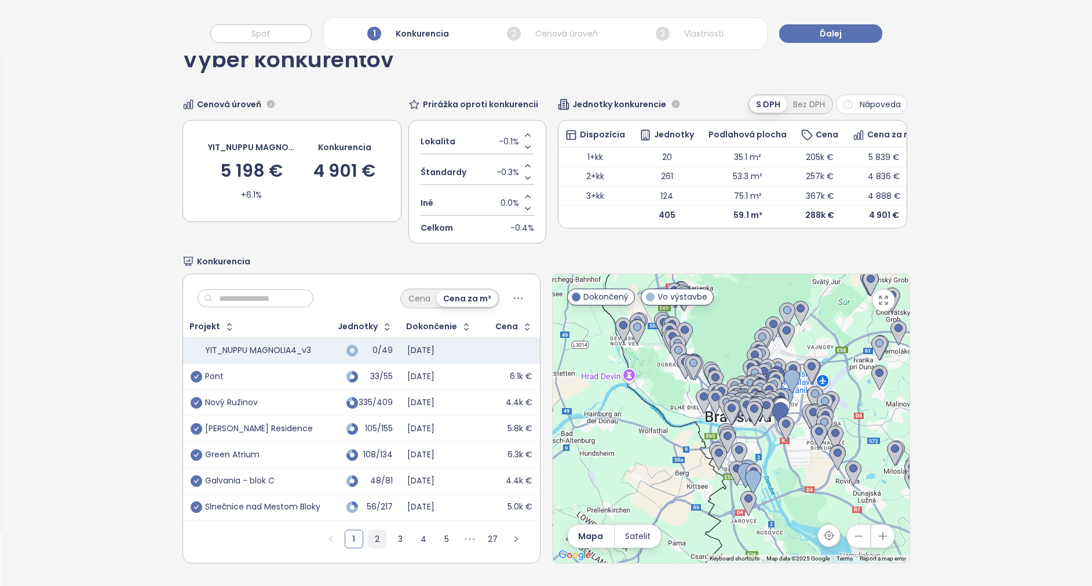
click at [369, 487] on link "2" at bounding box center [377, 538] width 17 height 17
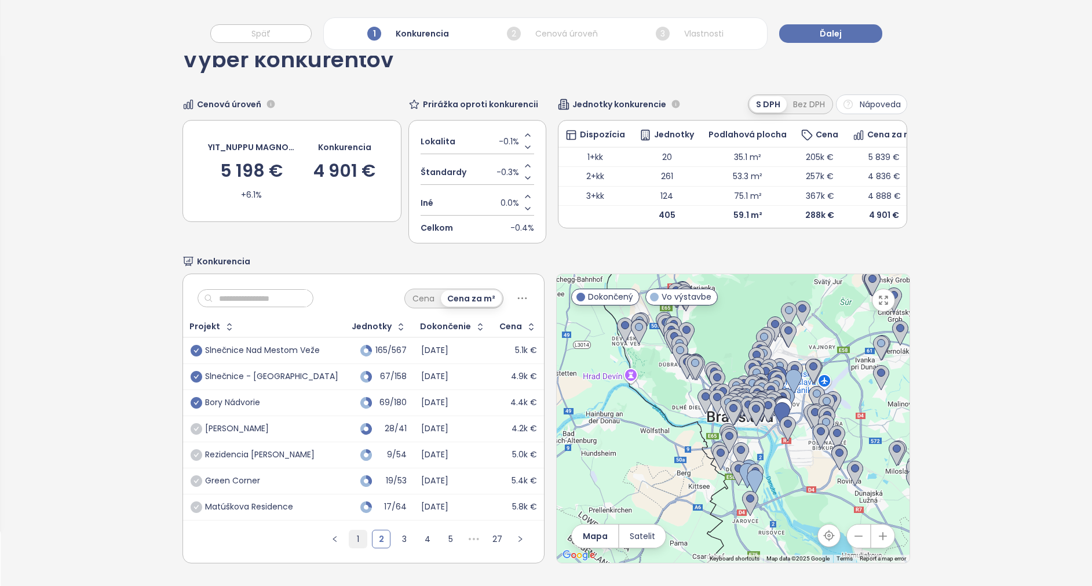
click at [349, 487] on link "1" at bounding box center [357, 538] width 17 height 17
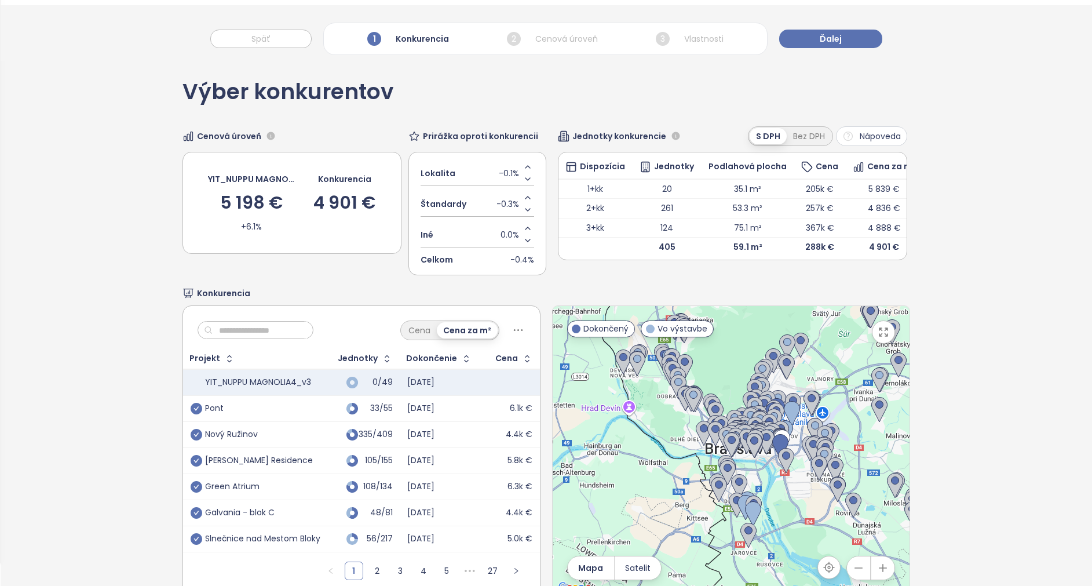
scroll to position [0, 0]
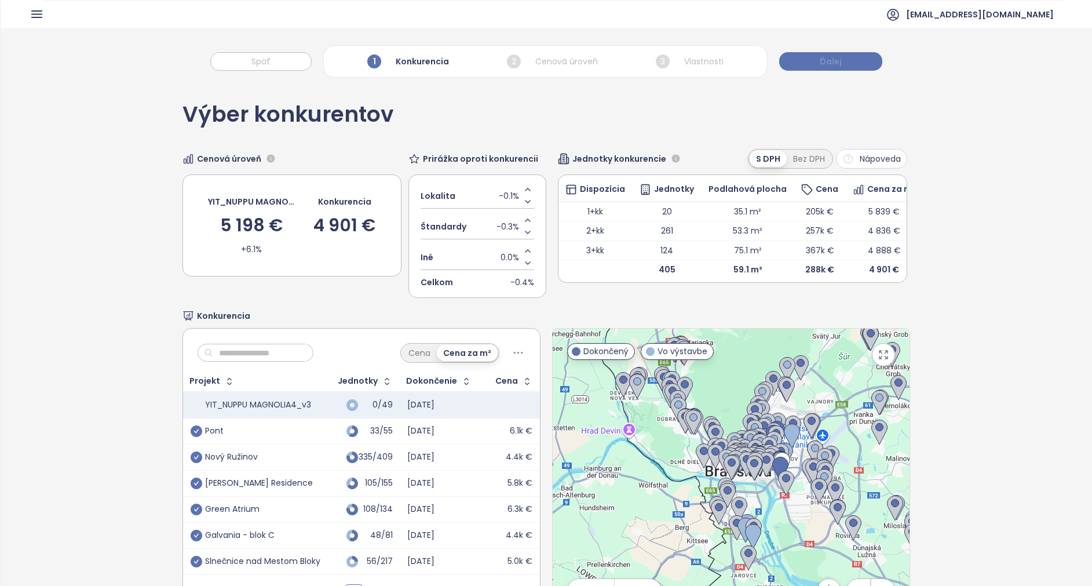
click at [845, 62] on button "Ďalej" at bounding box center [830, 61] width 103 height 19
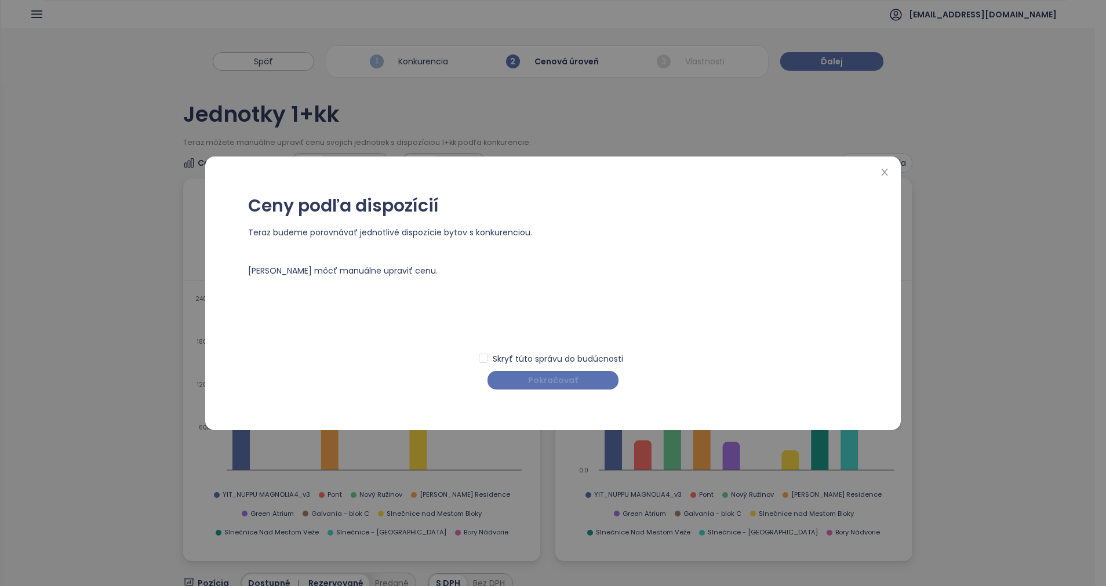
click at [557, 377] on span "Pokračovať" at bounding box center [553, 380] width 50 height 13
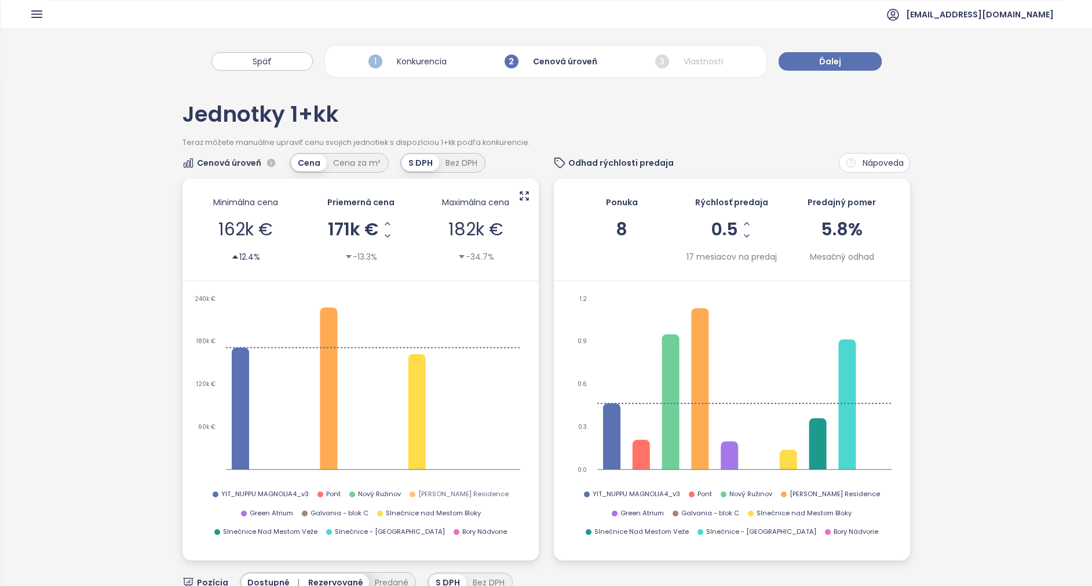
click at [418, 487] on span "[PERSON_NAME] Residence" at bounding box center [463, 494] width 90 height 10
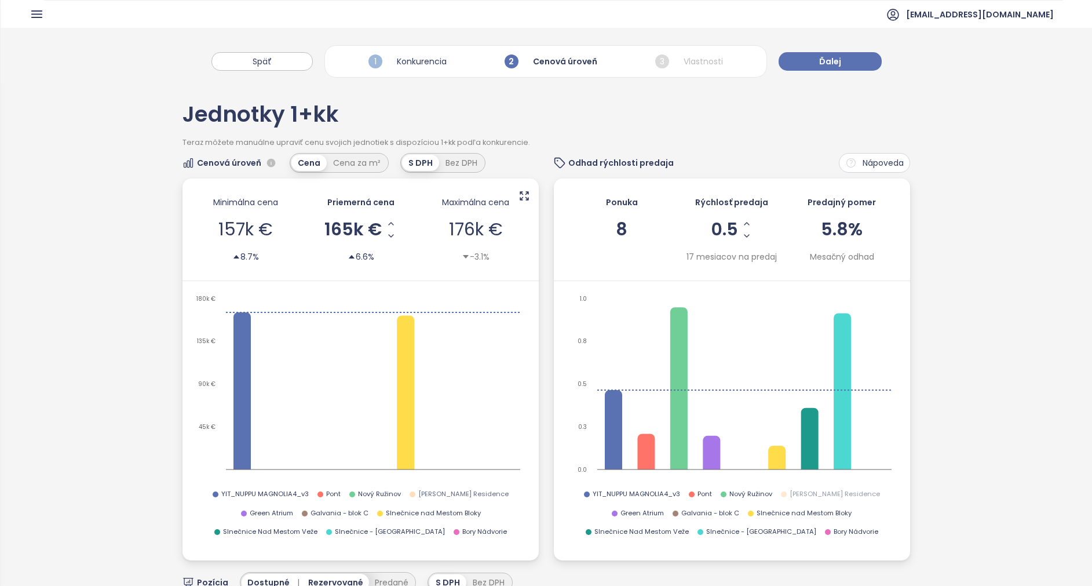
click at [418, 487] on span "[PERSON_NAME] Residence" at bounding box center [463, 494] width 90 height 10
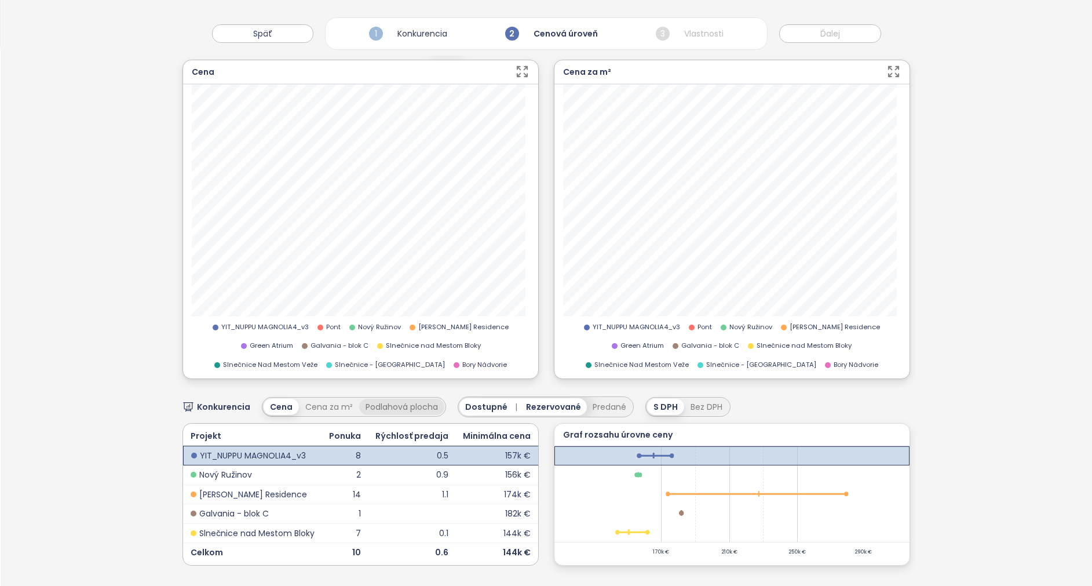
scroll to position [389, 0]
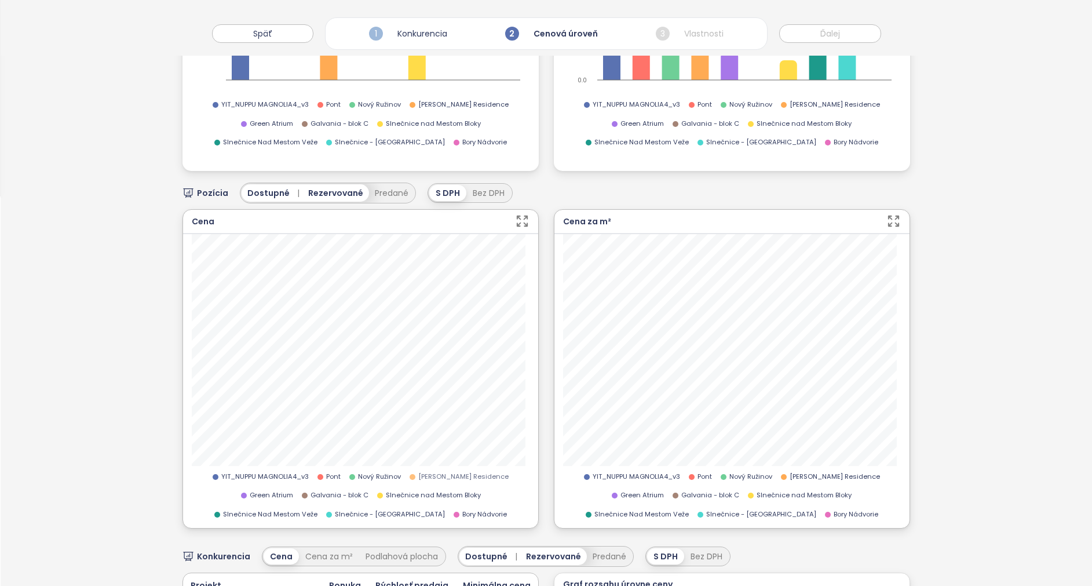
click at [428, 476] on span "[PERSON_NAME] Residence" at bounding box center [463, 477] width 90 height 10
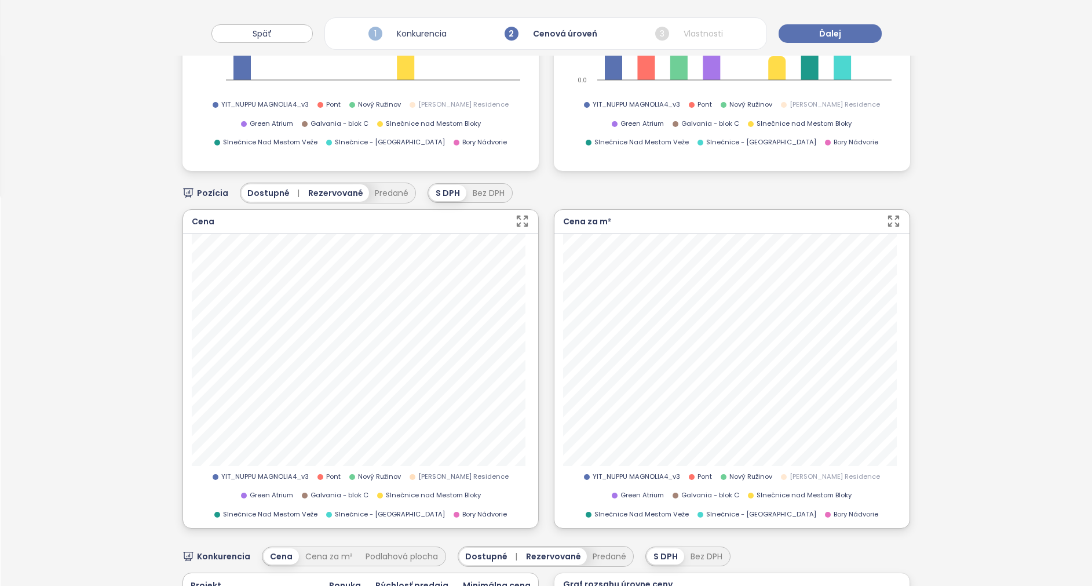
click at [423, 472] on span "[PERSON_NAME] Residence" at bounding box center [463, 477] width 90 height 10
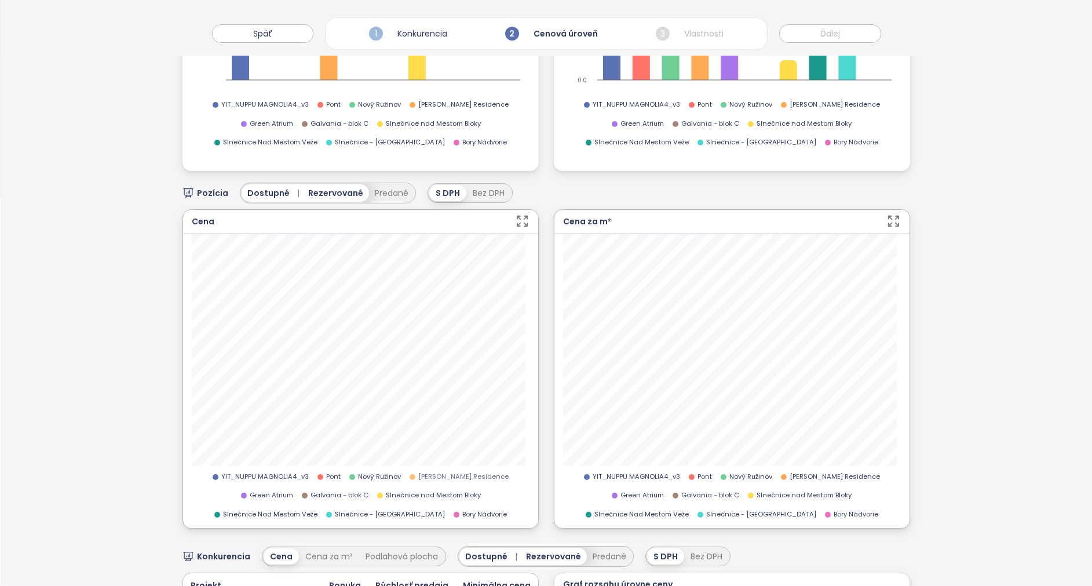
click at [423, 472] on span "[PERSON_NAME] Residence" at bounding box center [463, 477] width 90 height 10
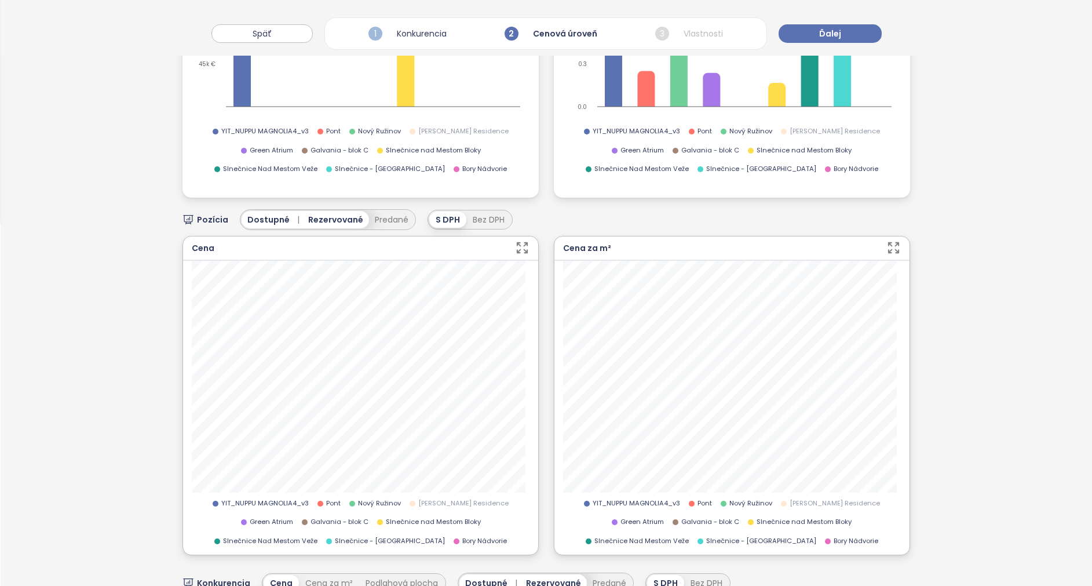
scroll to position [435, 0]
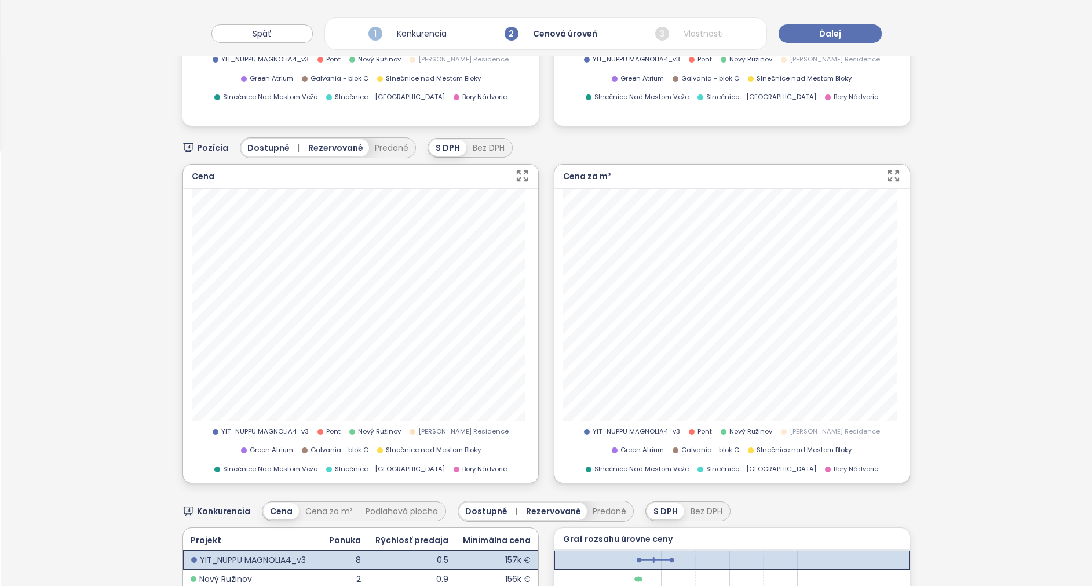
click at [418, 428] on span "[PERSON_NAME] Residence" at bounding box center [463, 431] width 90 height 10
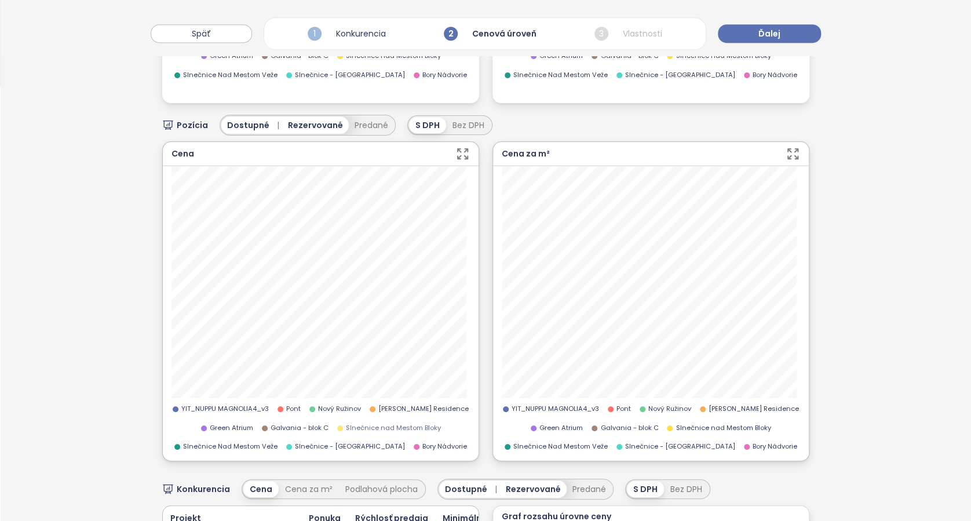
click at [394, 423] on span "Slnečnice nad Mestom Bloky" at bounding box center [393, 428] width 95 height 10
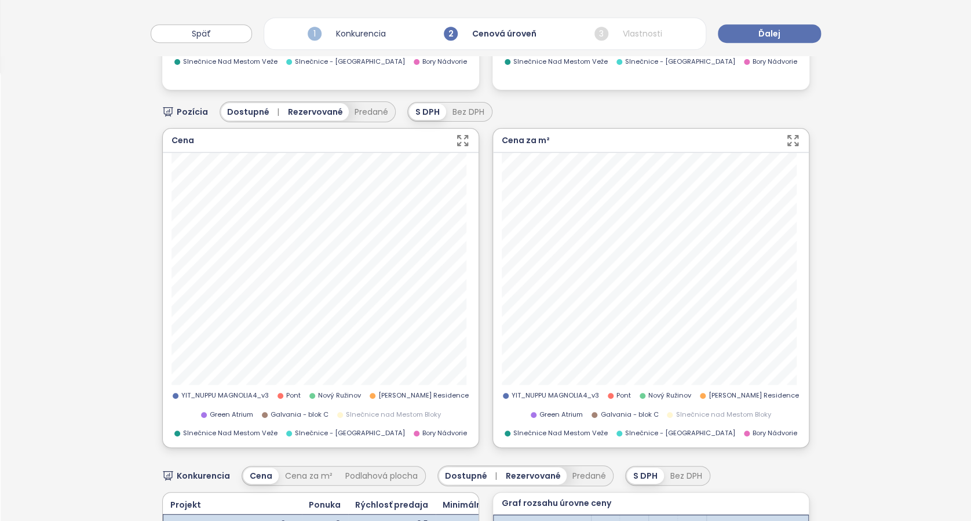
scroll to position [447, 0]
click at [376, 412] on span "Slnečnice nad Mestom Bloky" at bounding box center [393, 415] width 95 height 10
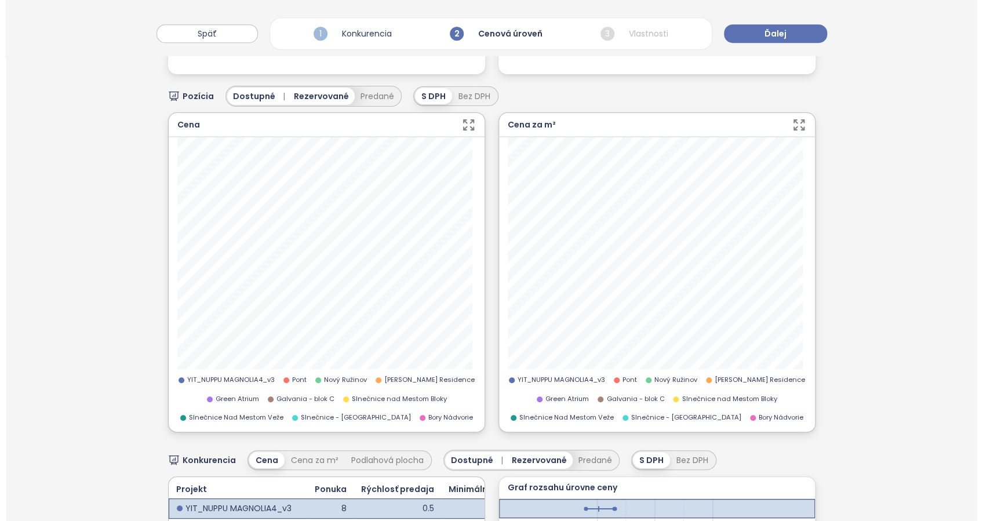
scroll to position [0, 0]
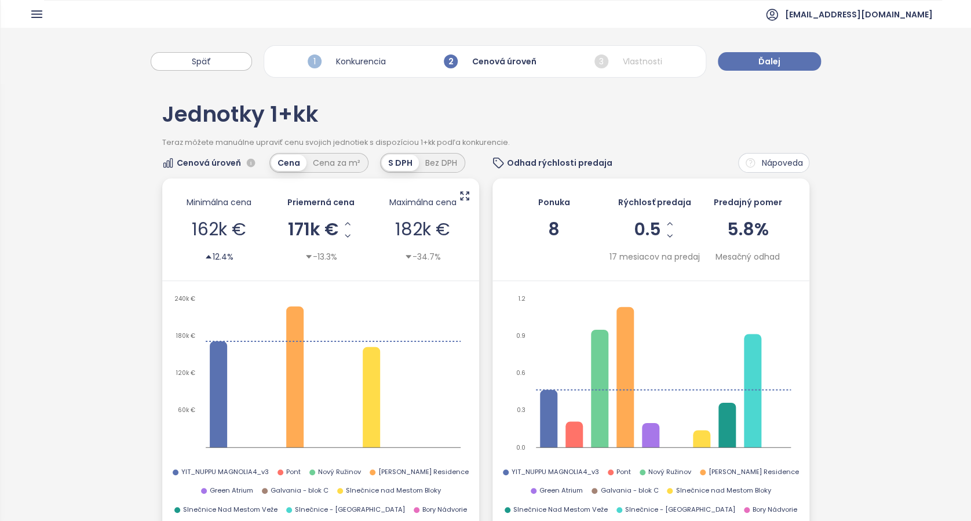
click at [33, 11] on icon "button" at bounding box center [37, 14] width 10 height 6
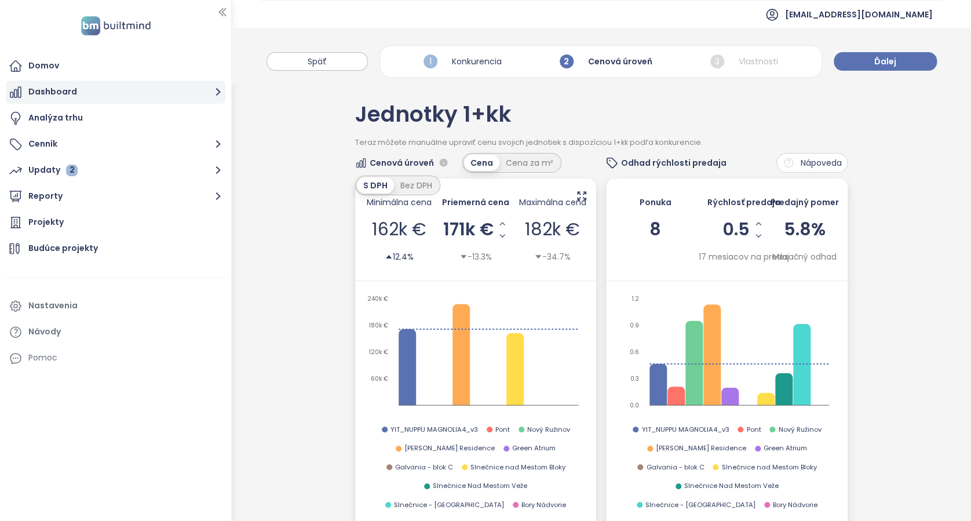
click at [34, 86] on button "Dashboard" at bounding box center [116, 92] width 220 height 23
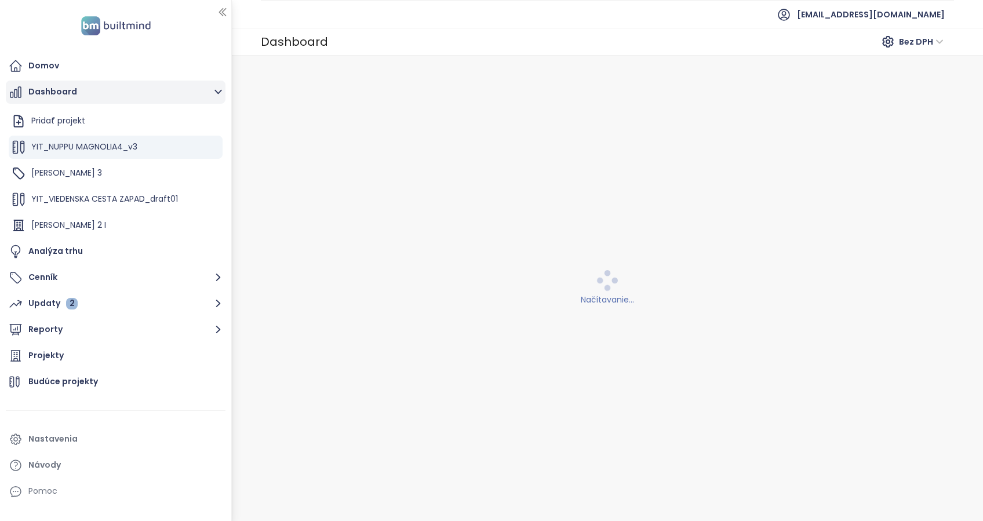
click at [32, 91] on button "Dashboard" at bounding box center [116, 92] width 220 height 23
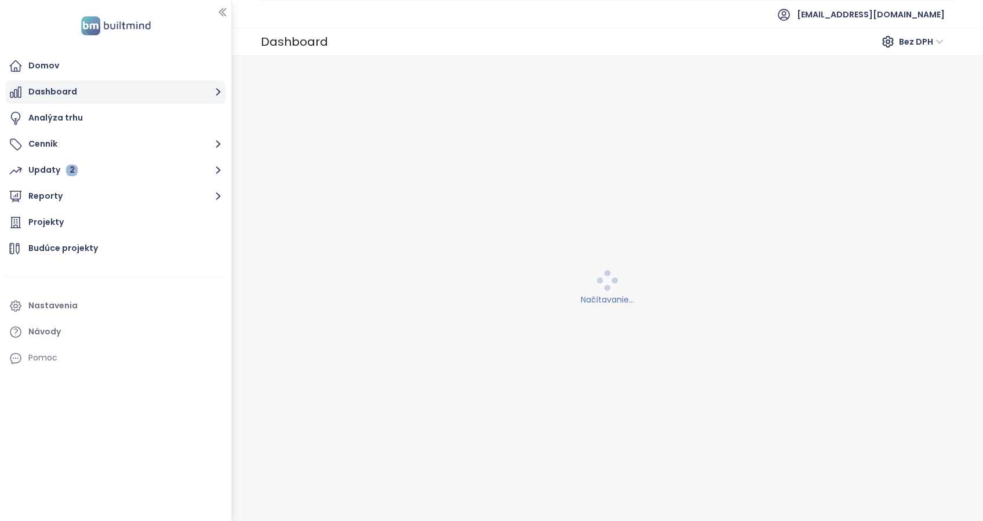
click at [28, 87] on button "Dashboard" at bounding box center [116, 92] width 220 height 23
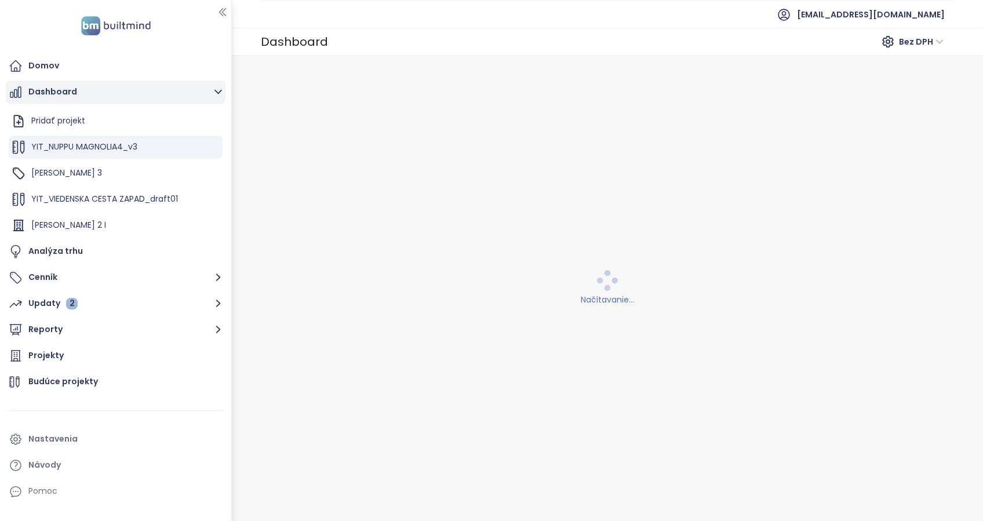
click at [28, 87] on button "Dashboard" at bounding box center [116, 92] width 220 height 23
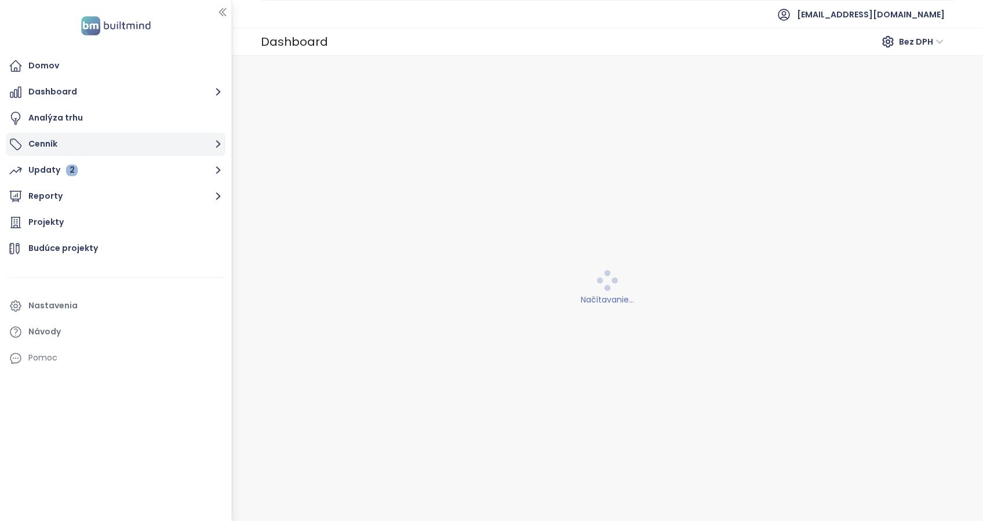
click at [45, 133] on button "Cenník" at bounding box center [116, 144] width 220 height 23
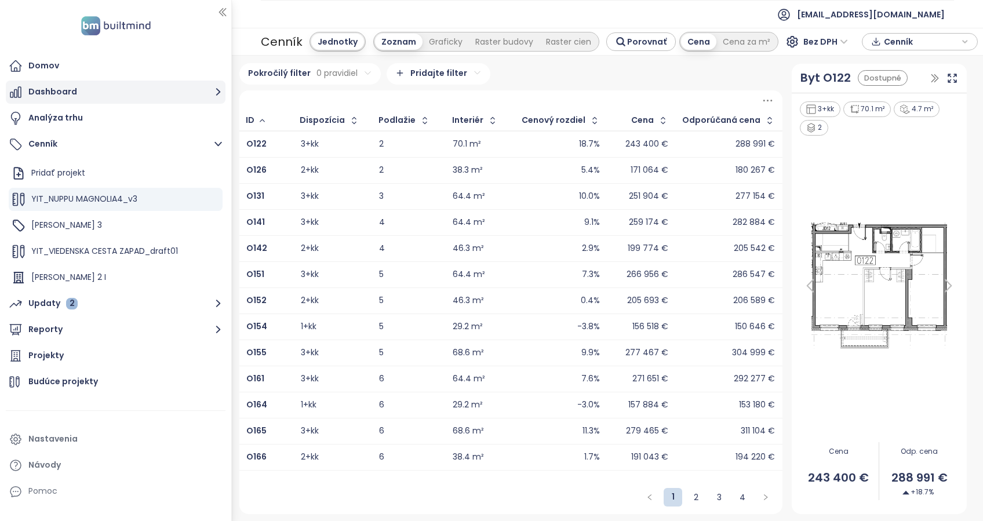
click at [56, 92] on button "Dashboard" at bounding box center [116, 92] width 220 height 23
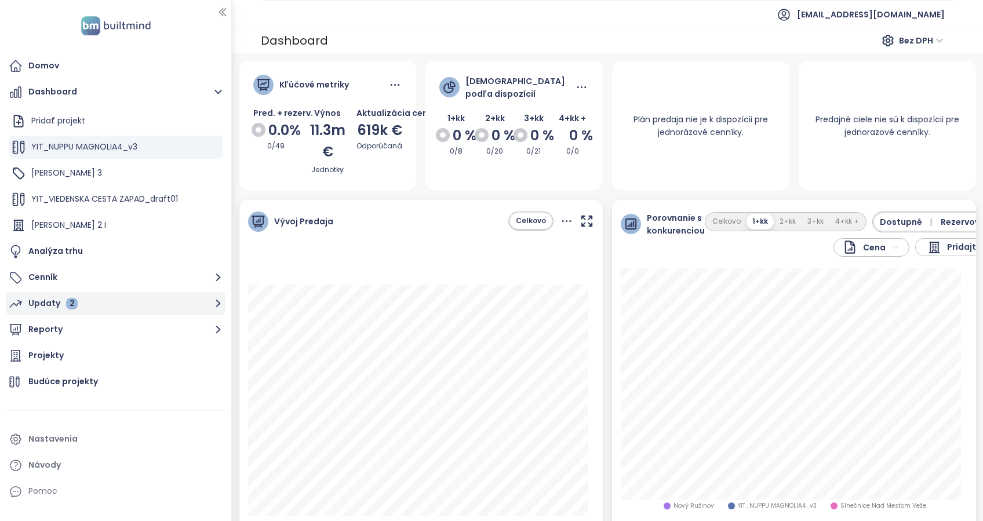
click at [39, 300] on div "Updaty 2" at bounding box center [52, 303] width 49 height 14
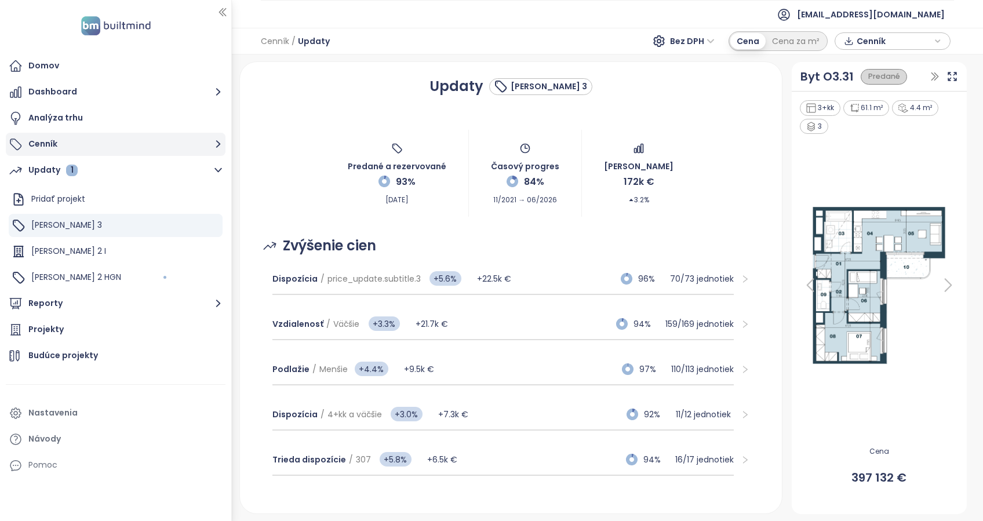
click at [32, 141] on button "Cenník" at bounding box center [116, 144] width 220 height 23
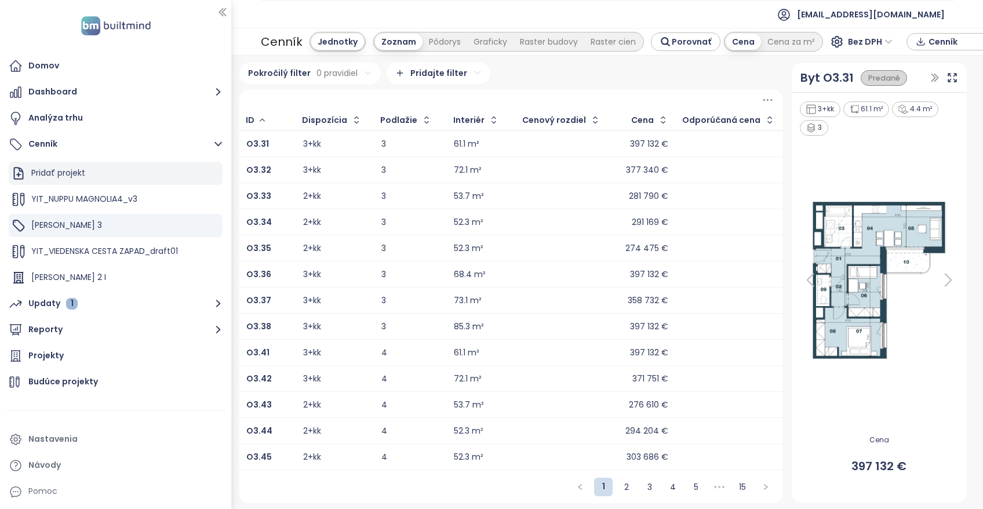
click at [14, 184] on div "Pridať projekt" at bounding box center [116, 173] width 214 height 23
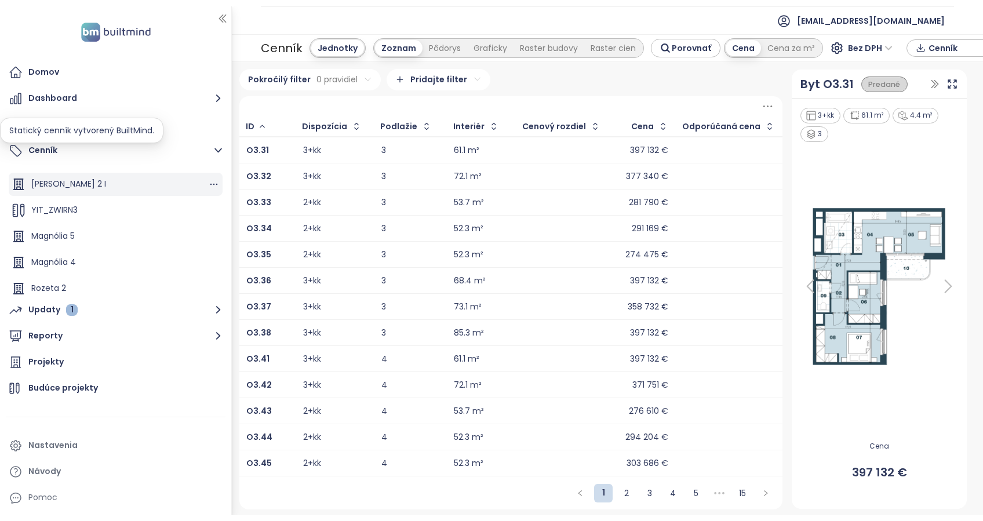
scroll to position [130, 0]
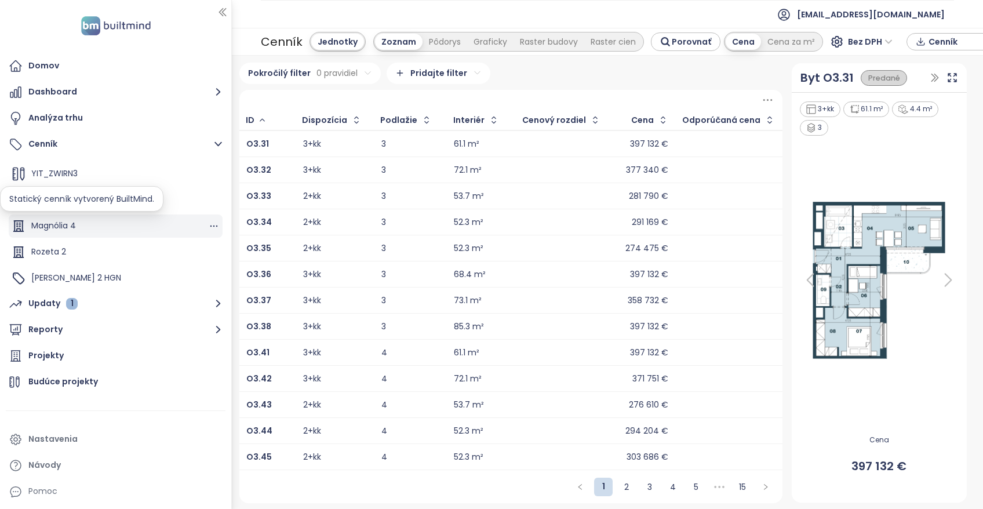
click at [19, 221] on icon at bounding box center [19, 226] width 10 height 10
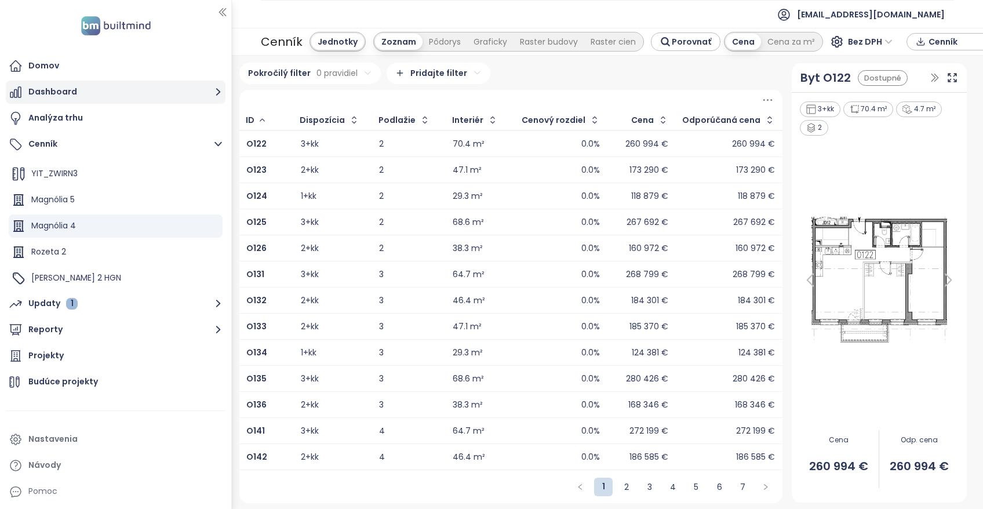
click at [48, 92] on button "Dashboard" at bounding box center [116, 92] width 220 height 23
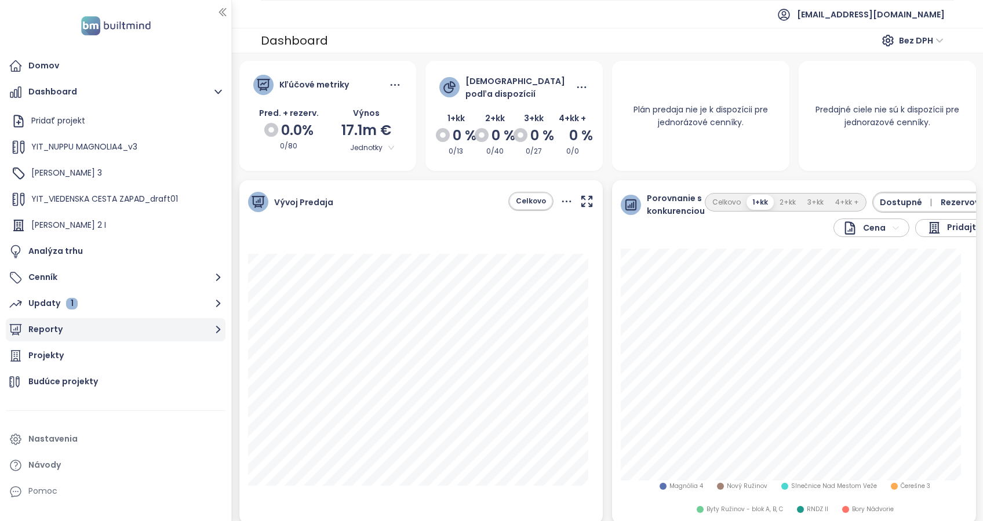
click at [48, 305] on div "Updaty 1" at bounding box center [52, 303] width 49 height 14
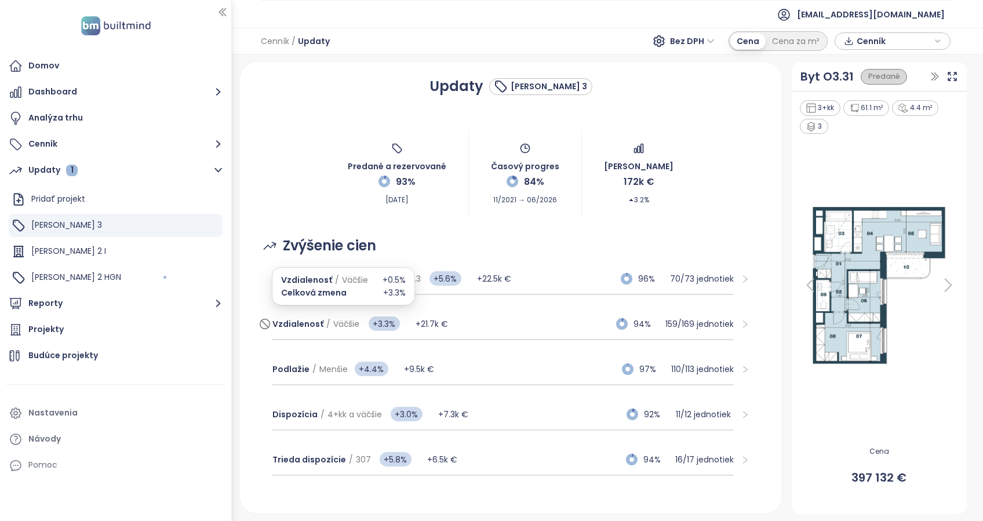
click at [294, 325] on span "Vzdialenosť" at bounding box center [297, 324] width 51 height 12
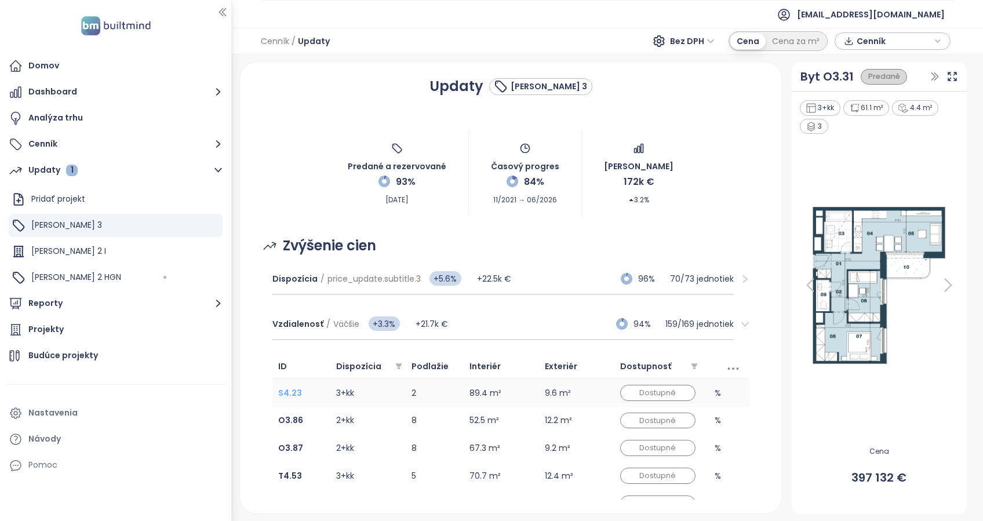
click at [287, 392] on b "S4.23" at bounding box center [290, 393] width 24 height 12
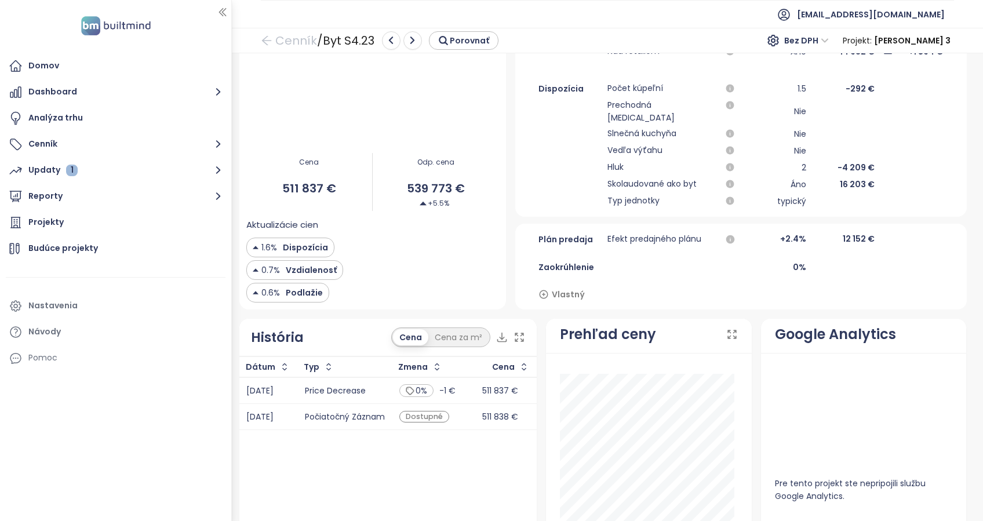
scroll to position [484, 0]
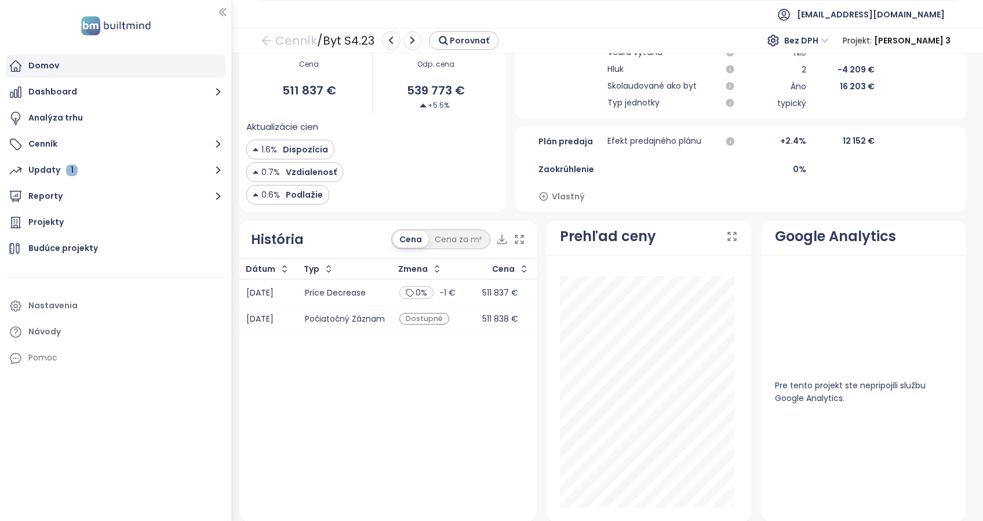
click at [47, 76] on div "Domov" at bounding box center [116, 65] width 220 height 23
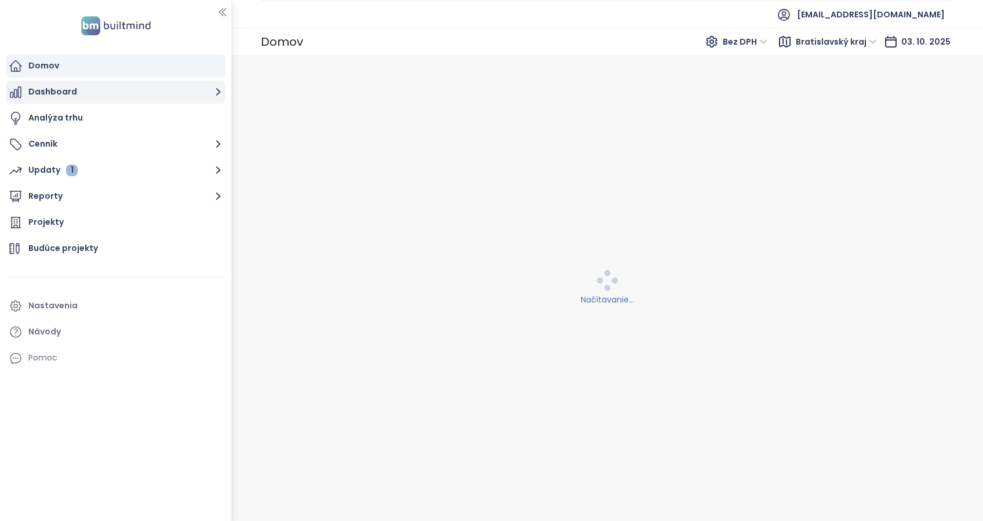
click at [58, 94] on button "Dashboard" at bounding box center [116, 92] width 220 height 23
